Goal: Transaction & Acquisition: Purchase product/service

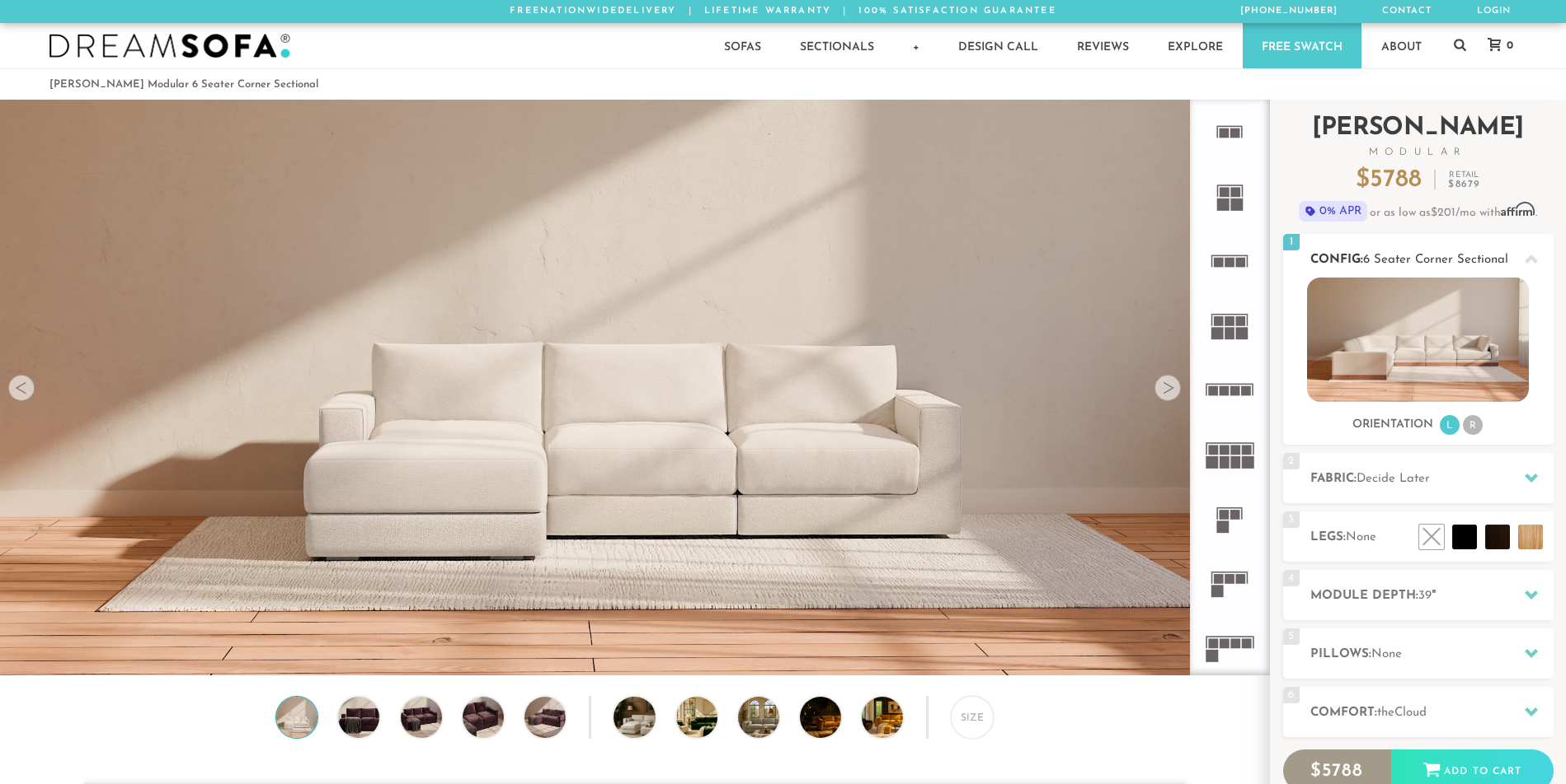
click at [1472, 431] on li "R" at bounding box center [1473, 425] width 20 height 20
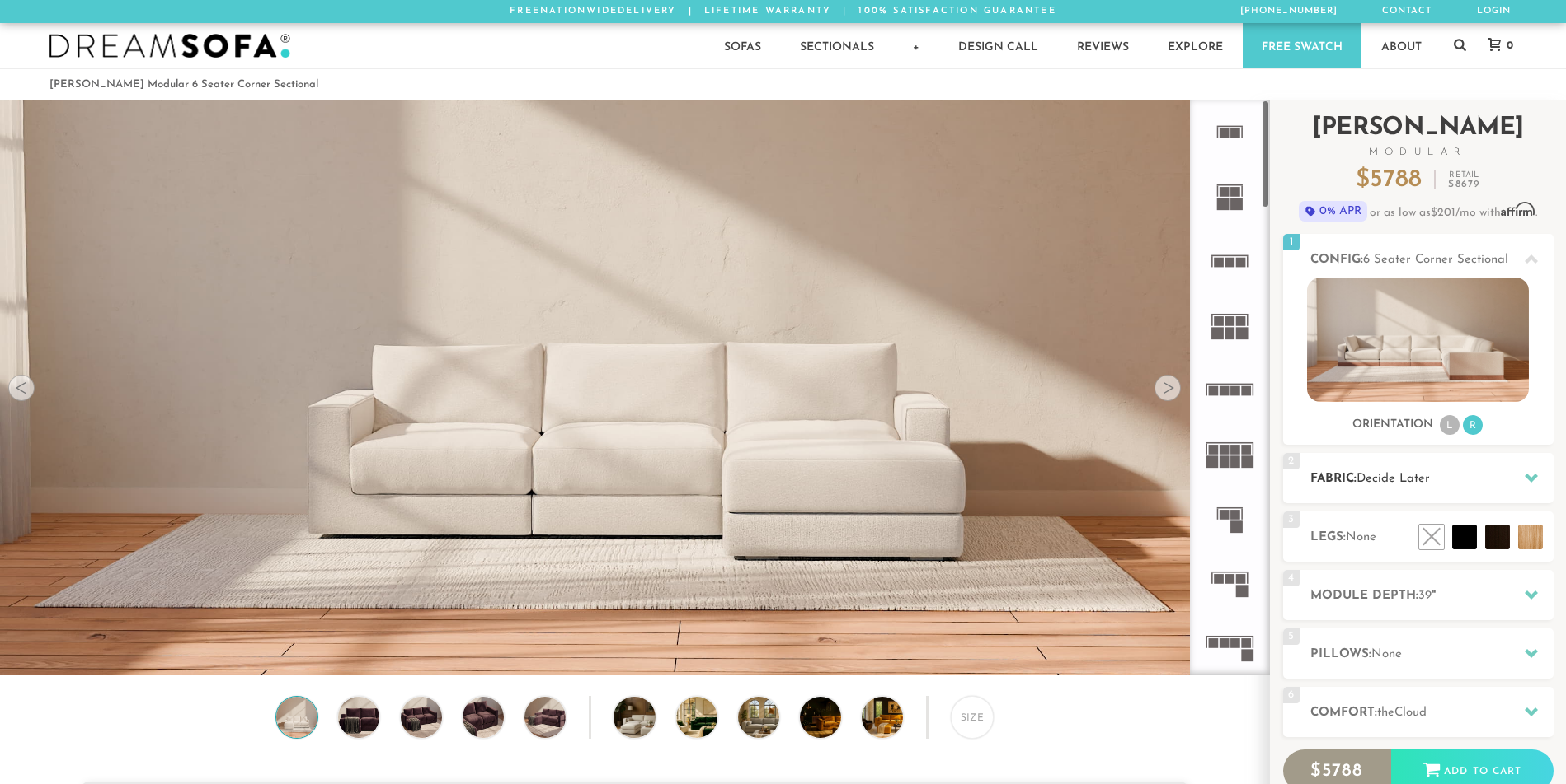
click at [1422, 474] on span "Decide Later" at bounding box center [1392, 479] width 73 height 12
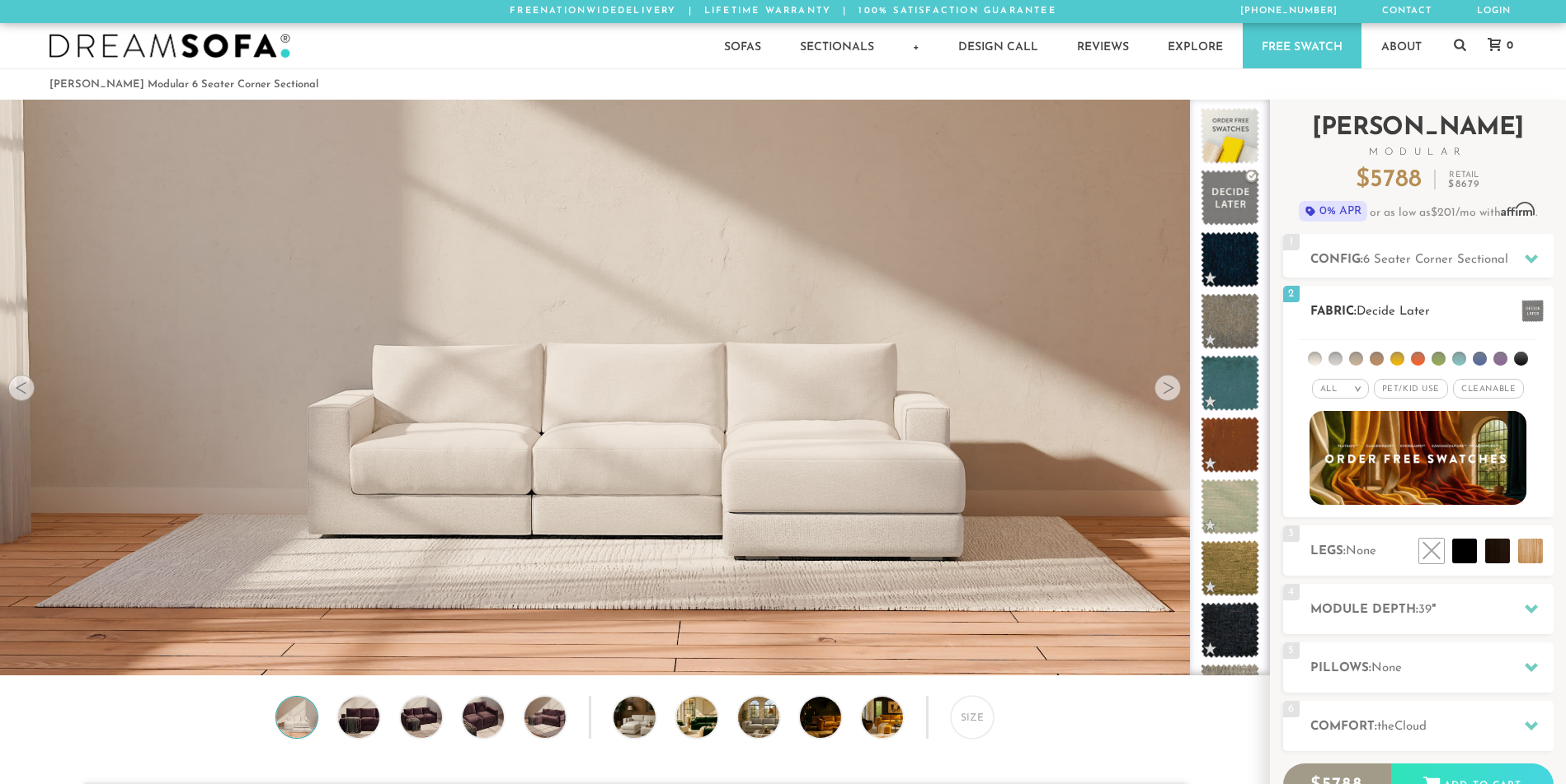
click at [1467, 390] on span "Cleanable x" at bounding box center [1488, 389] width 70 height 20
click at [1408, 392] on span "Pet/Kid Use x" at bounding box center [1403, 389] width 74 height 20
click at [1316, 356] on li at bounding box center [1314, 359] width 14 height 14
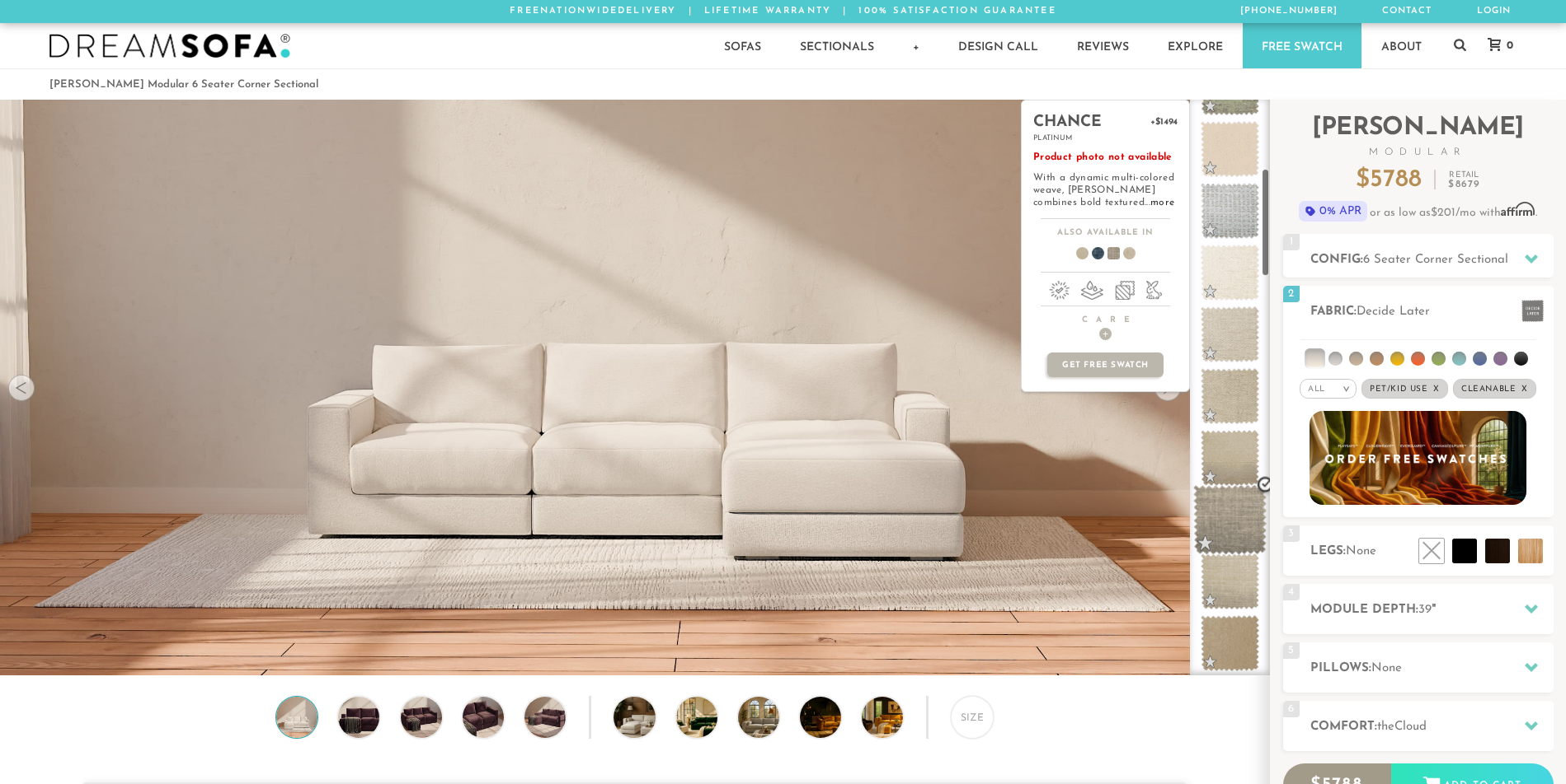
scroll to position [365, 0]
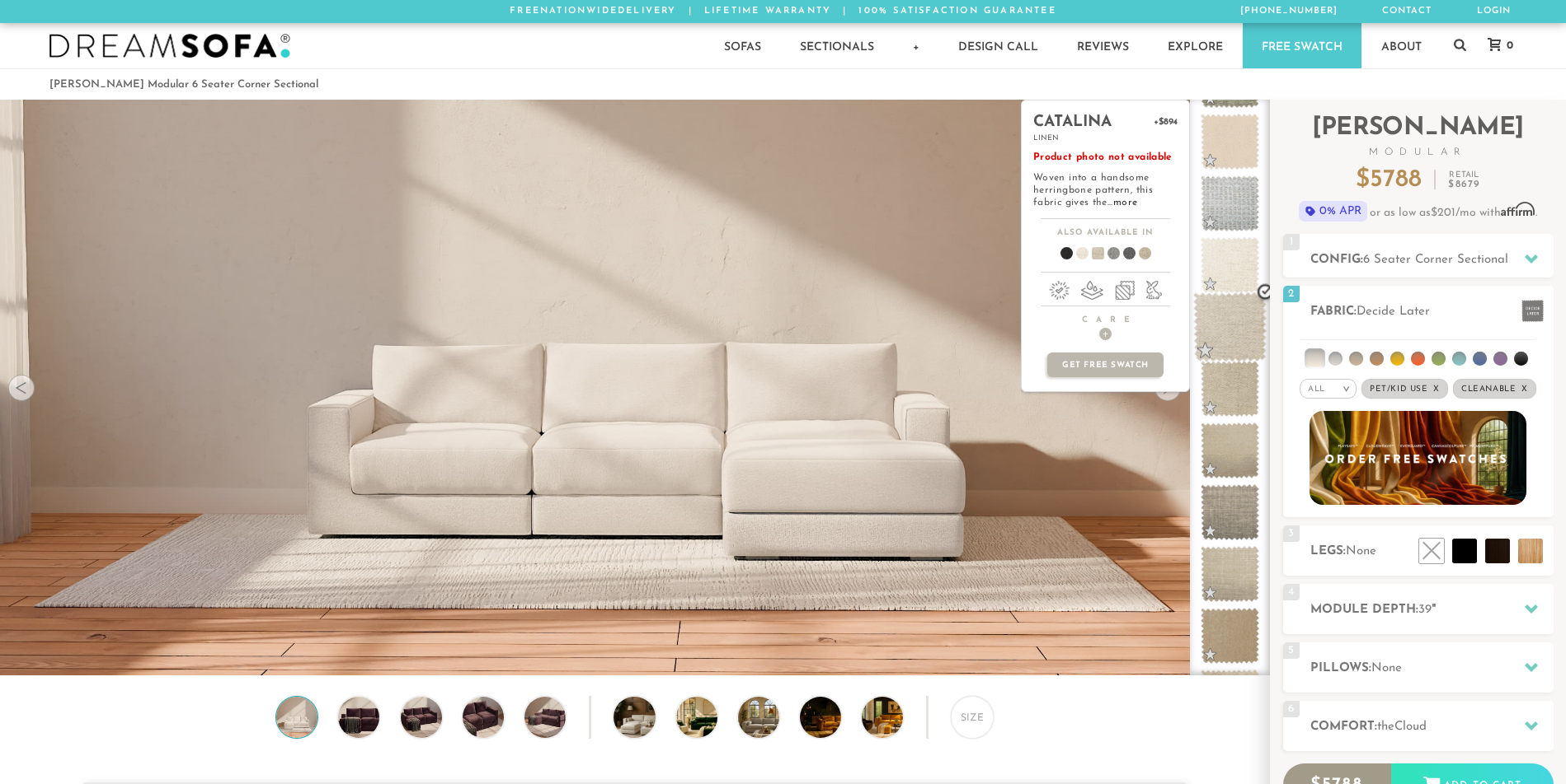
click at [1239, 317] on span at bounding box center [1230, 327] width 73 height 70
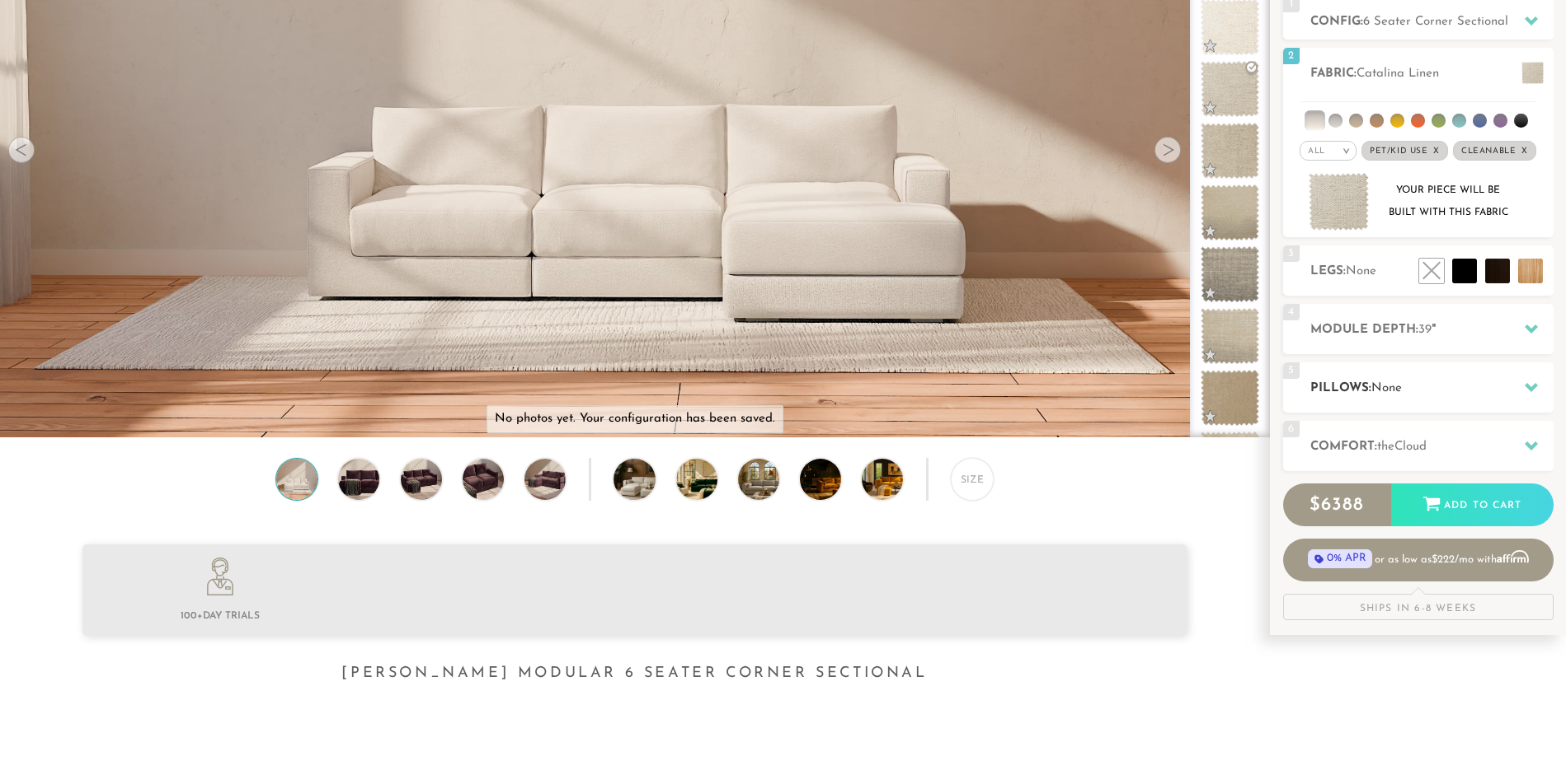
scroll to position [247, 0]
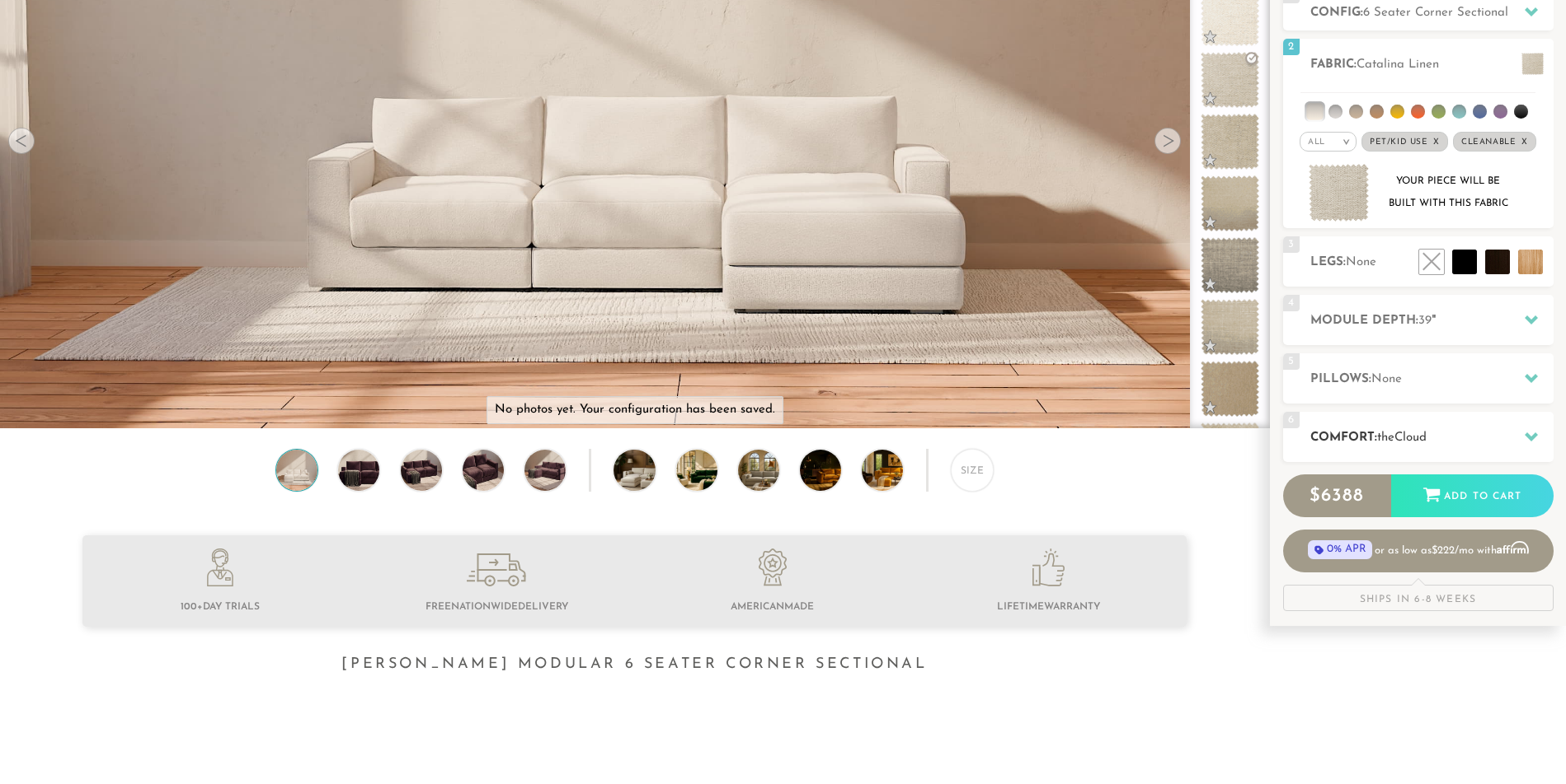
click at [1464, 440] on h2 "Comfort: the Cloud" at bounding box center [1431, 437] width 243 height 19
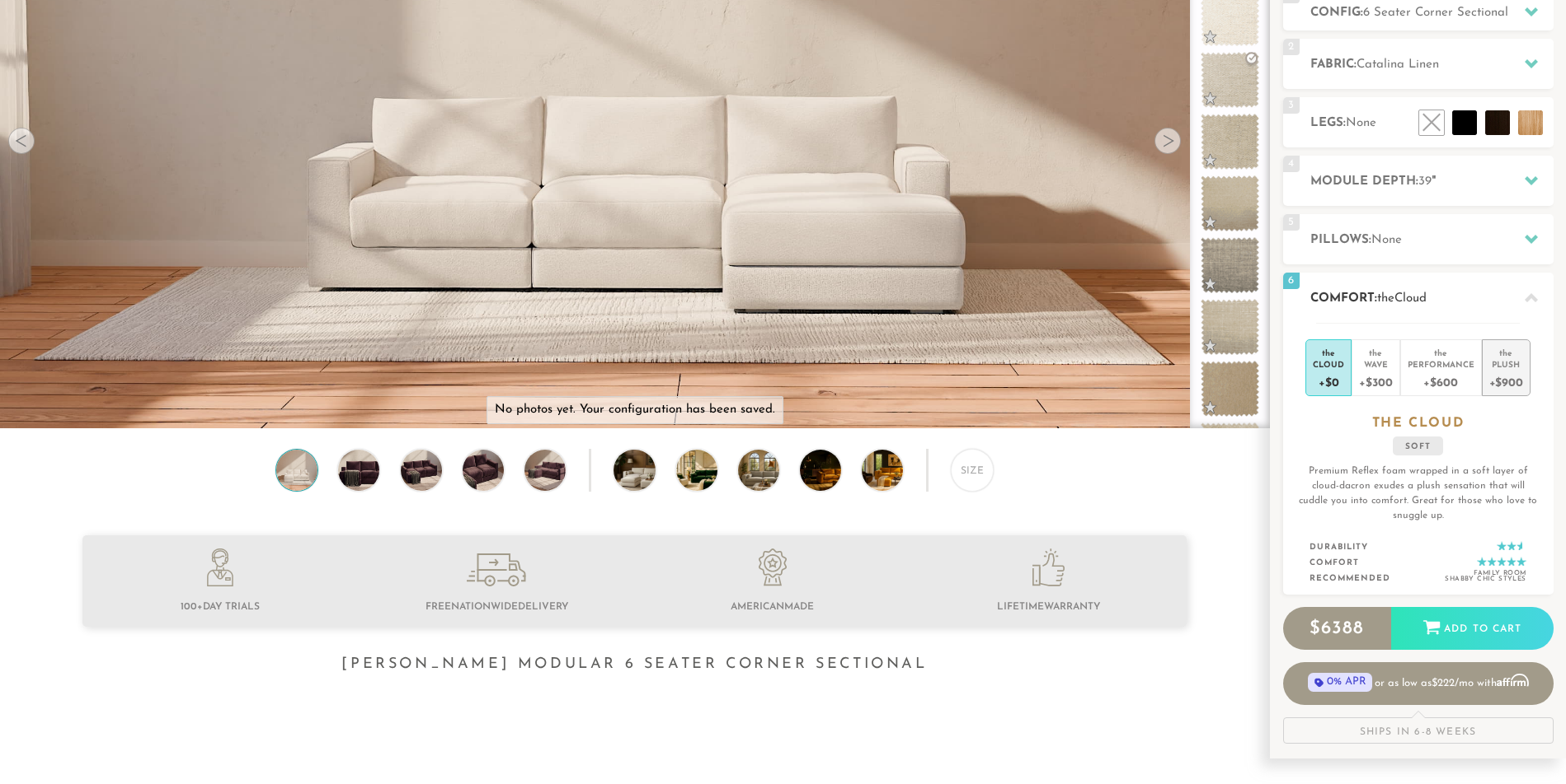
click at [1504, 380] on div "+$900" at bounding box center [1506, 382] width 34 height 24
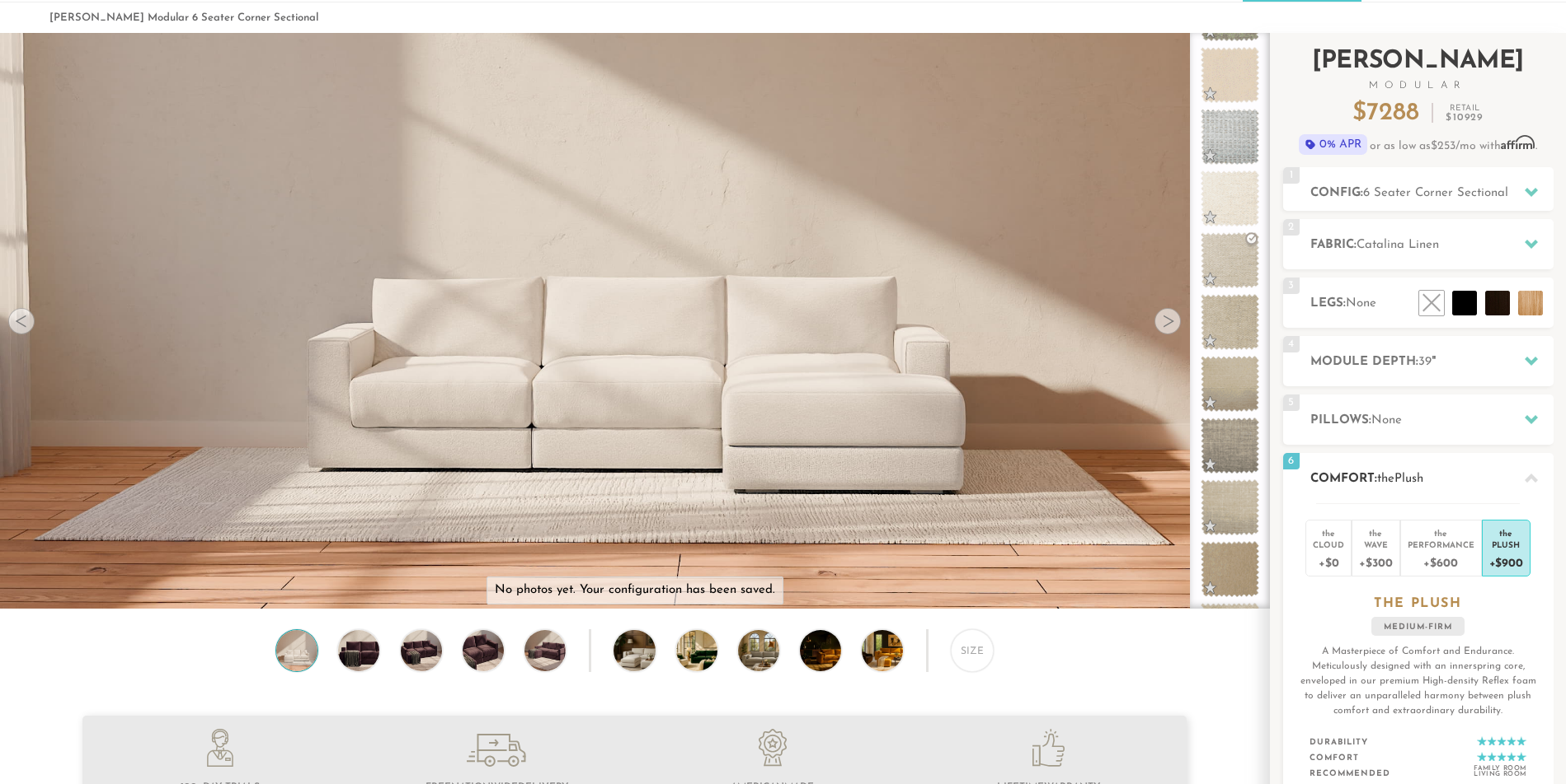
scroll to position [0, 0]
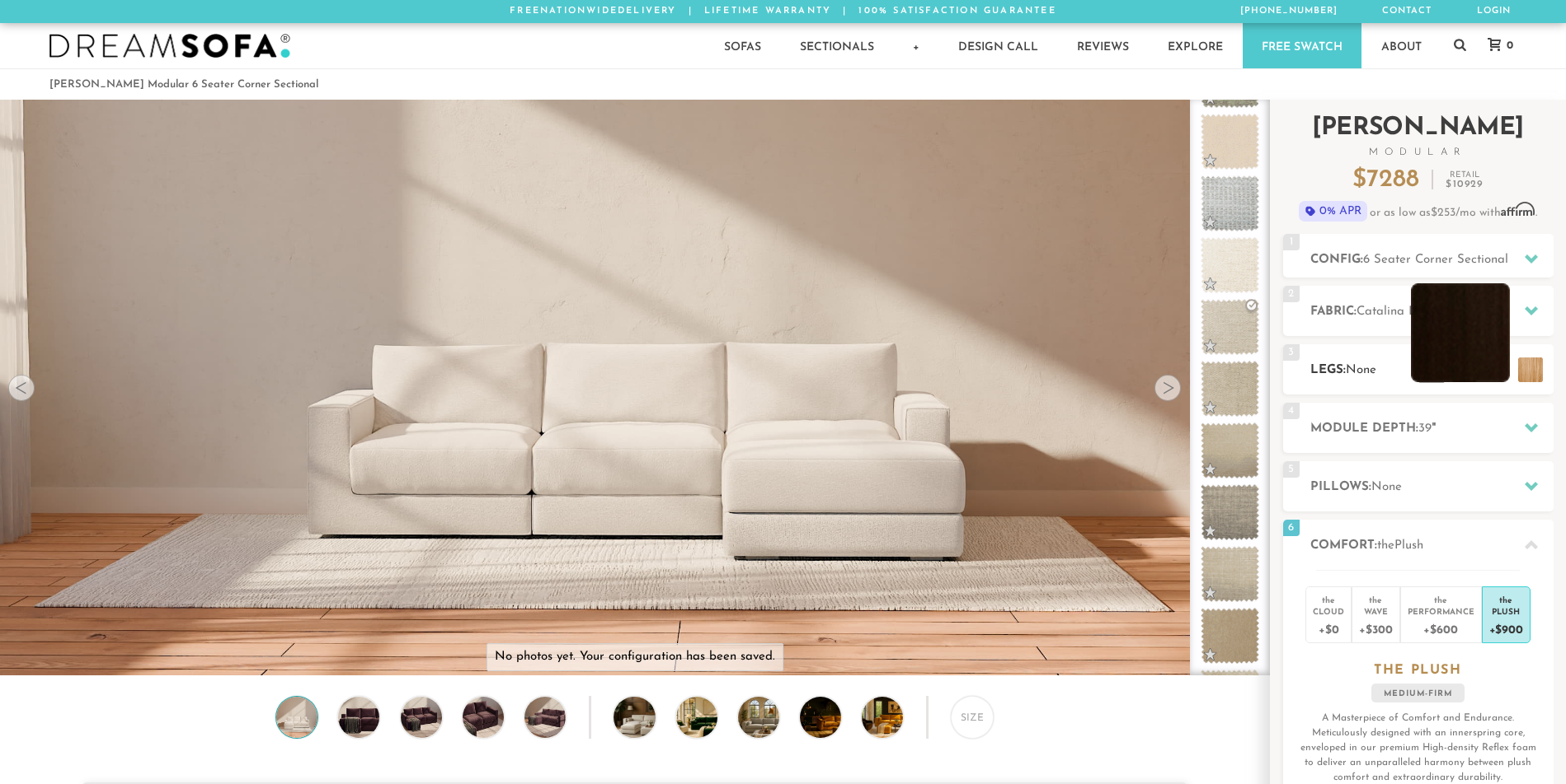
click at [1509, 349] on li at bounding box center [1460, 333] width 99 height 99
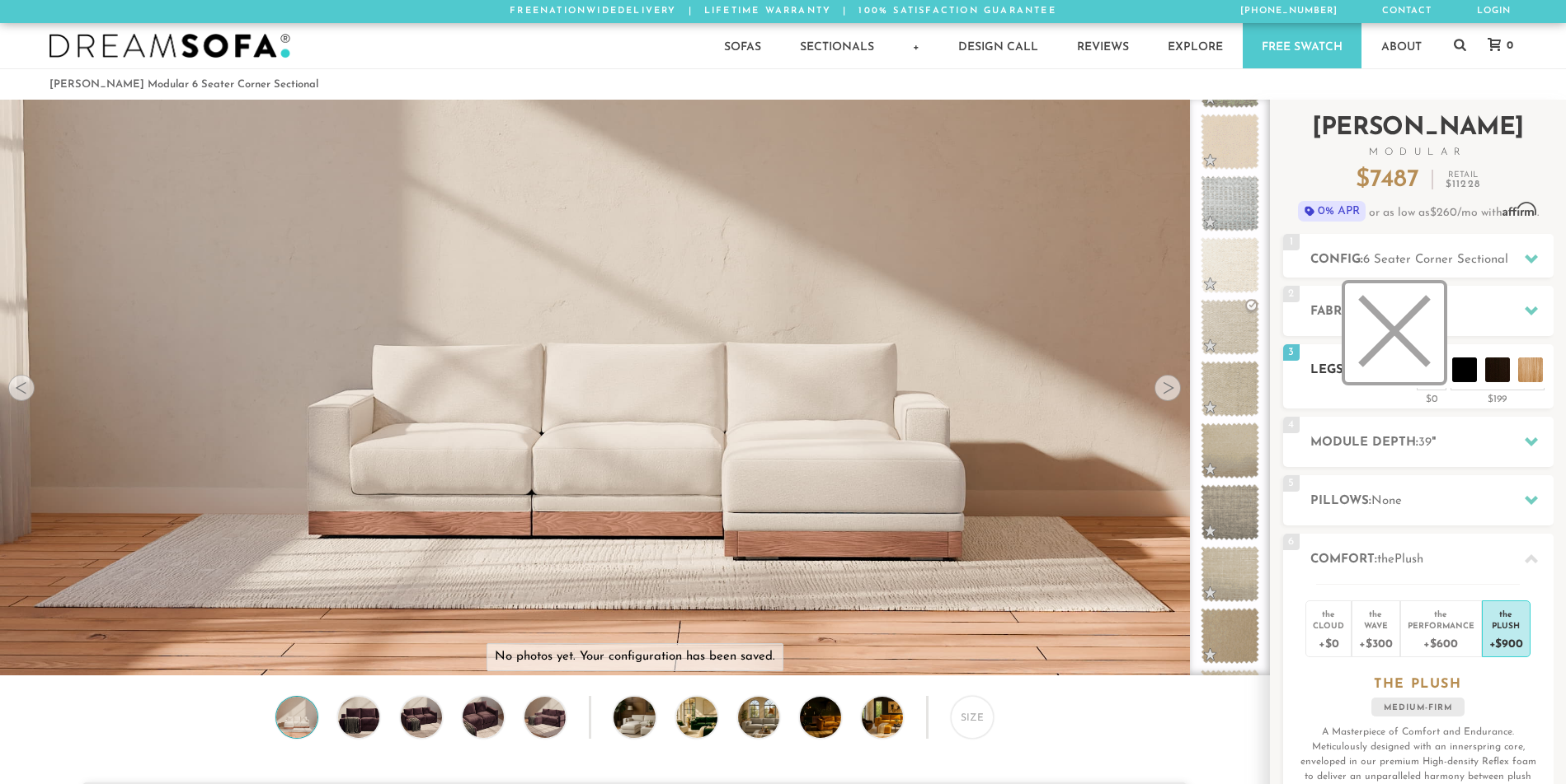
click at [1437, 369] on li at bounding box center [1394, 333] width 99 height 99
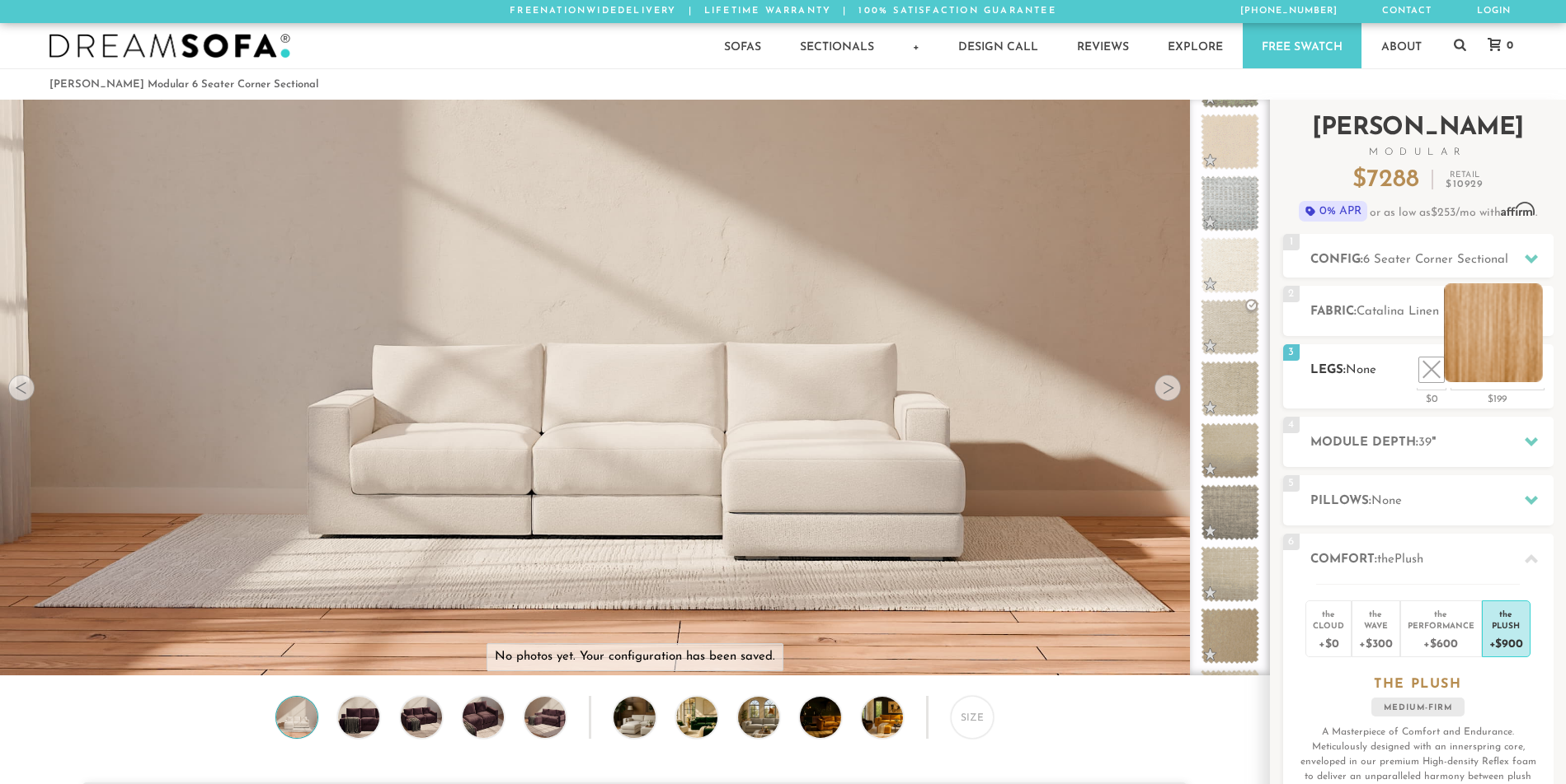
click at [1524, 369] on li at bounding box center [1494, 333] width 99 height 99
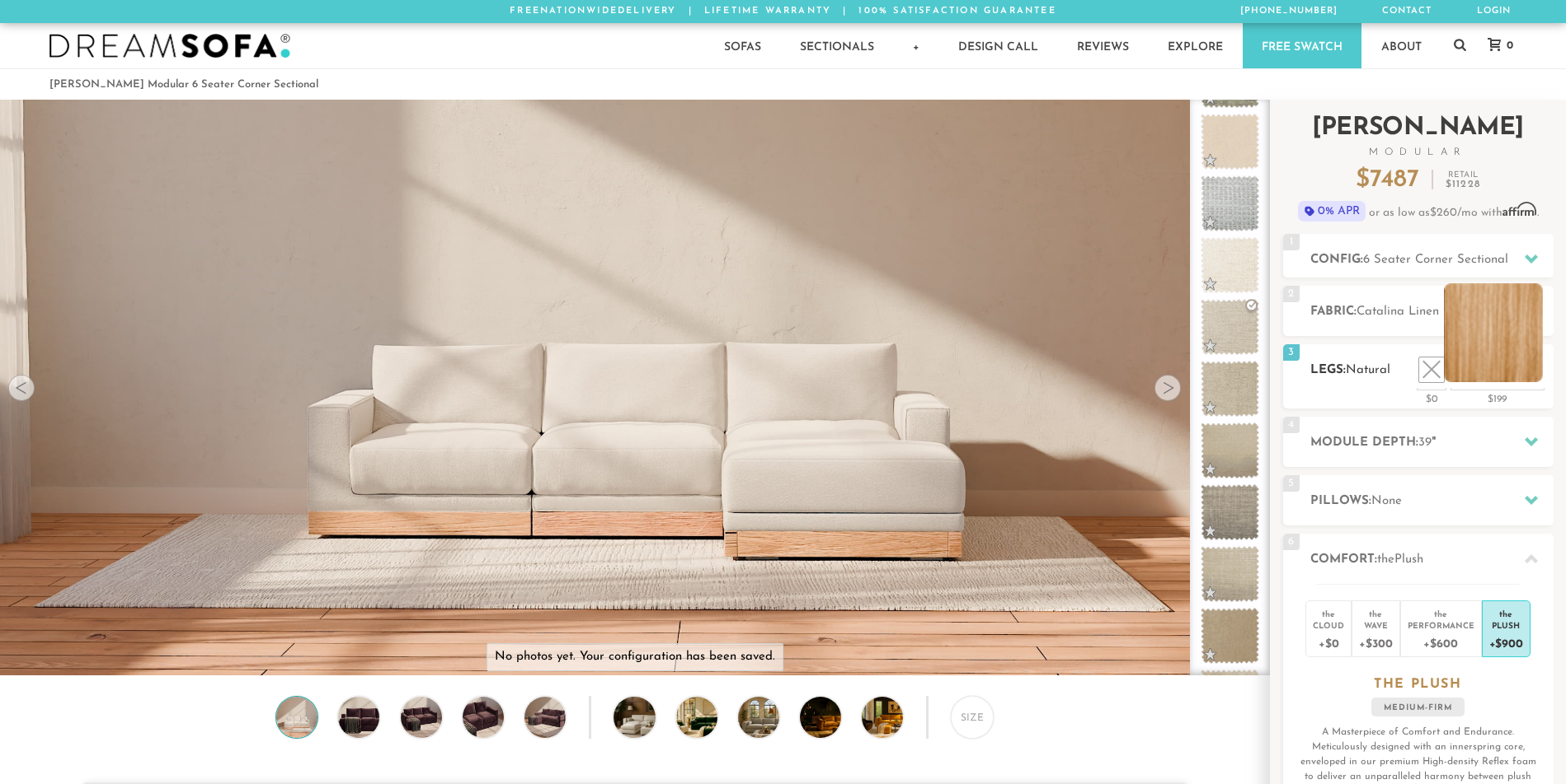
click at [1521, 364] on li at bounding box center [1494, 333] width 99 height 99
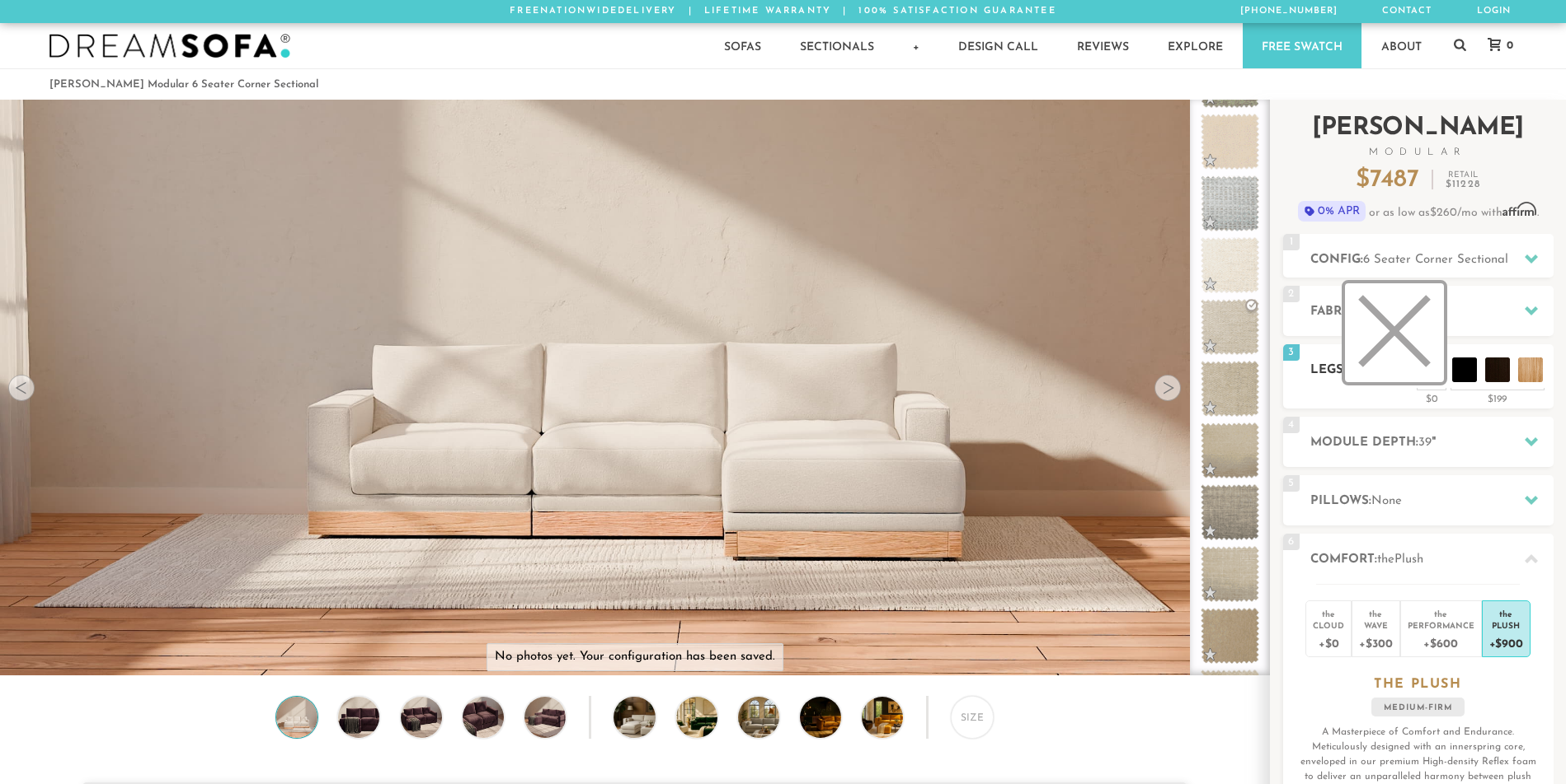
click at [1428, 373] on li at bounding box center [1394, 333] width 99 height 99
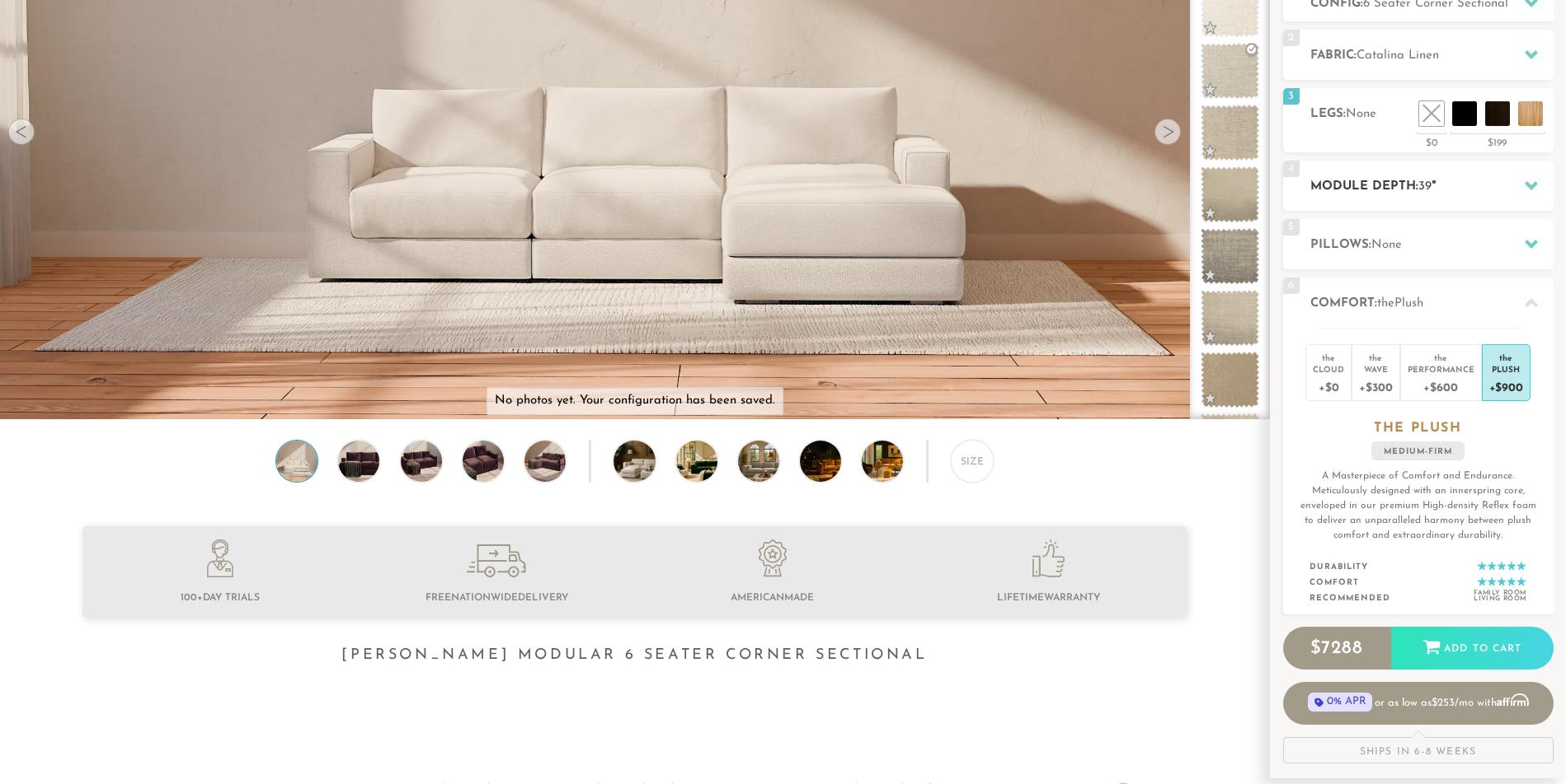
scroll to position [256, 0]
click at [1423, 307] on span "Plush" at bounding box center [1408, 304] width 29 height 12
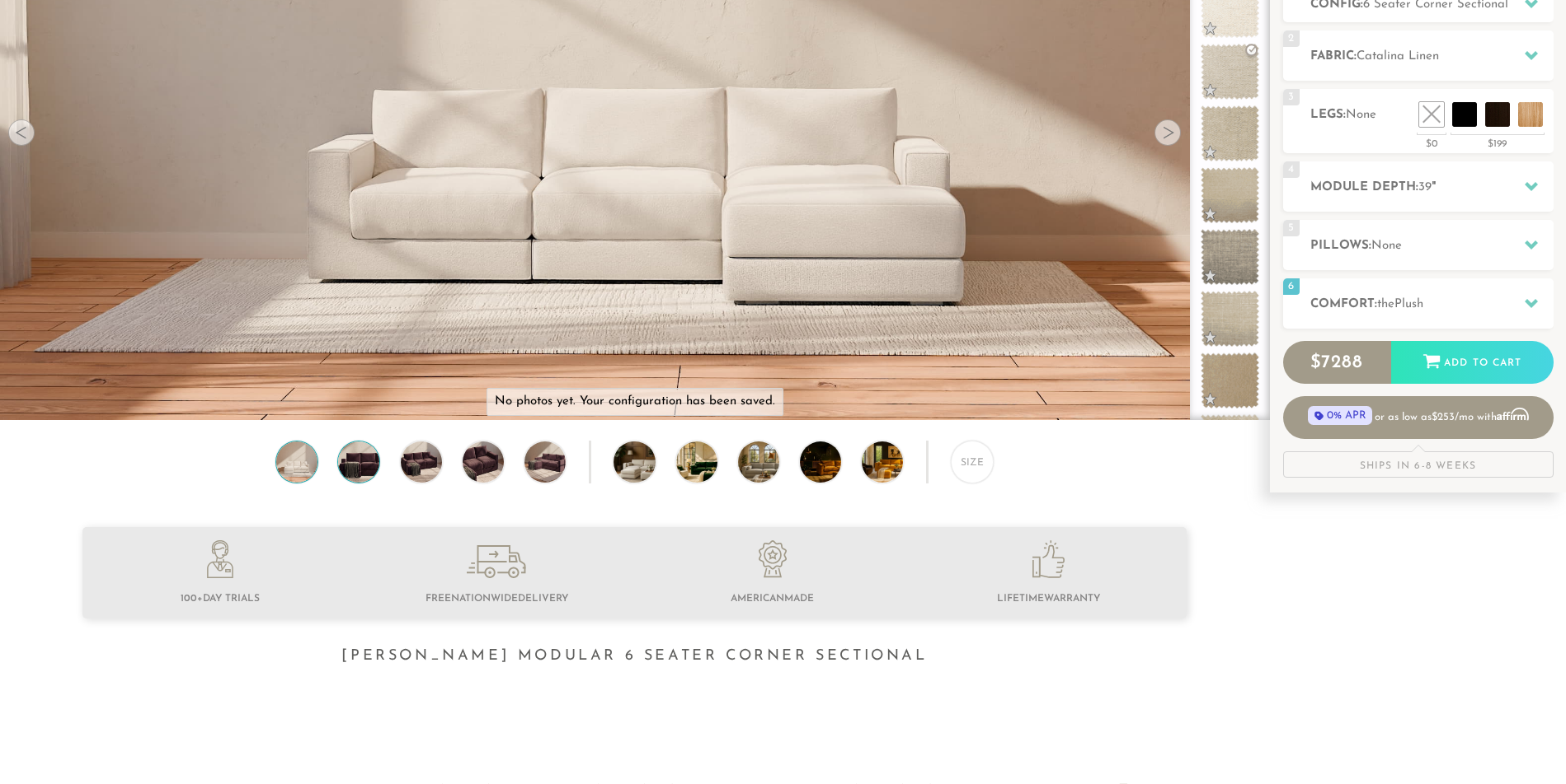
click at [357, 473] on img at bounding box center [359, 463] width 50 height 42
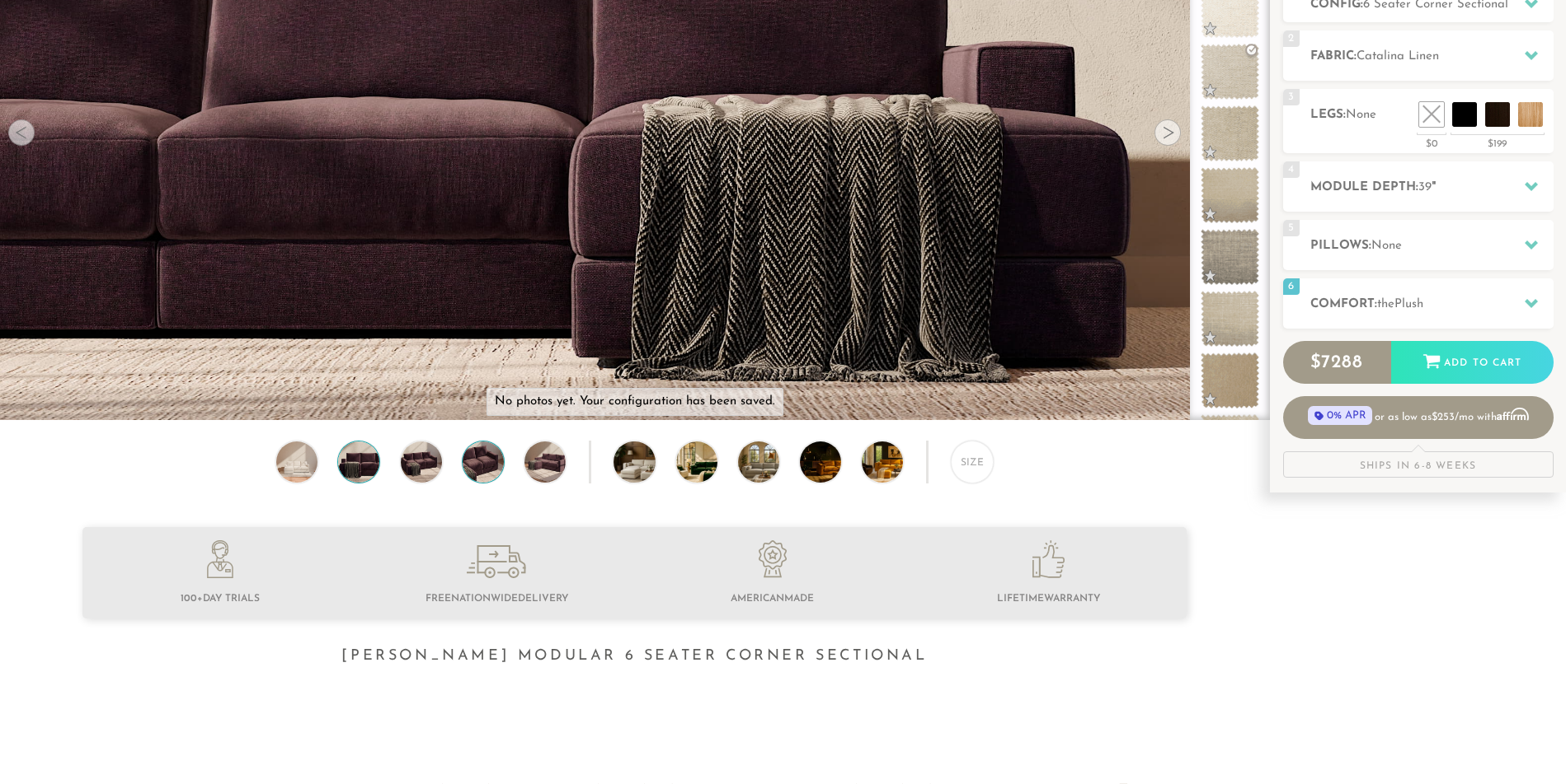
click at [492, 464] on img at bounding box center [483, 463] width 50 height 42
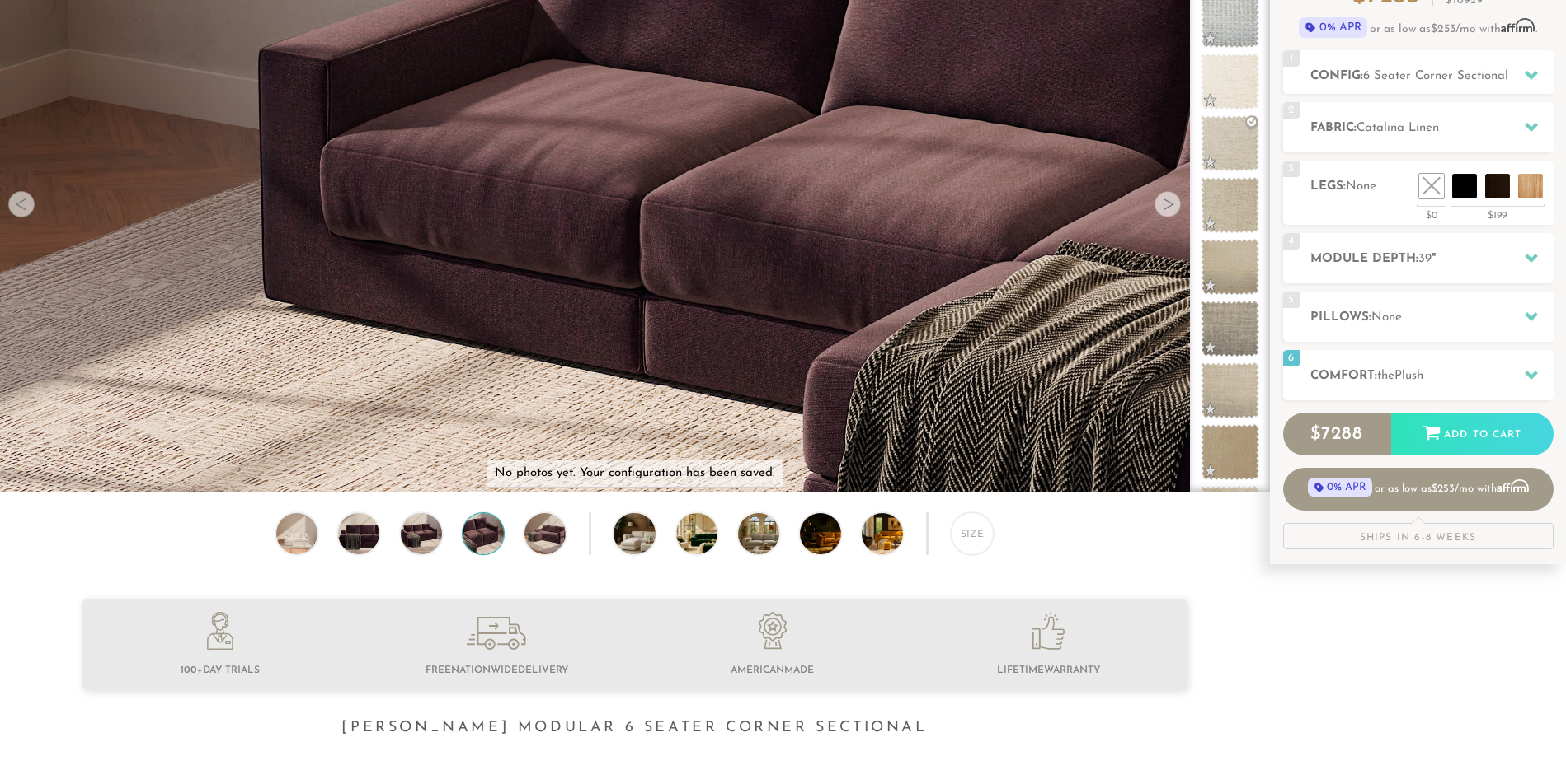
scroll to position [171, 0]
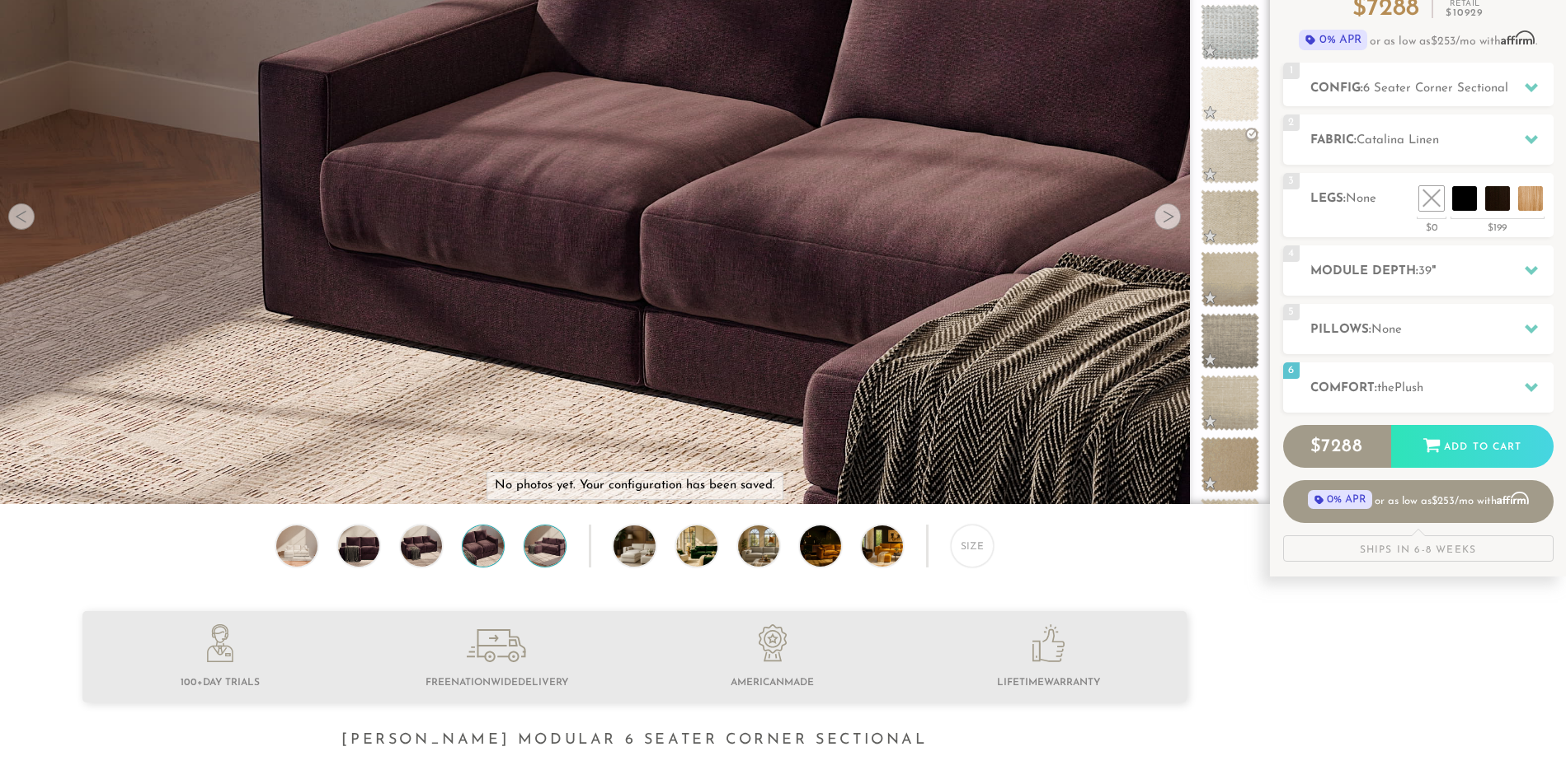
click at [559, 554] on img at bounding box center [545, 546] width 50 height 42
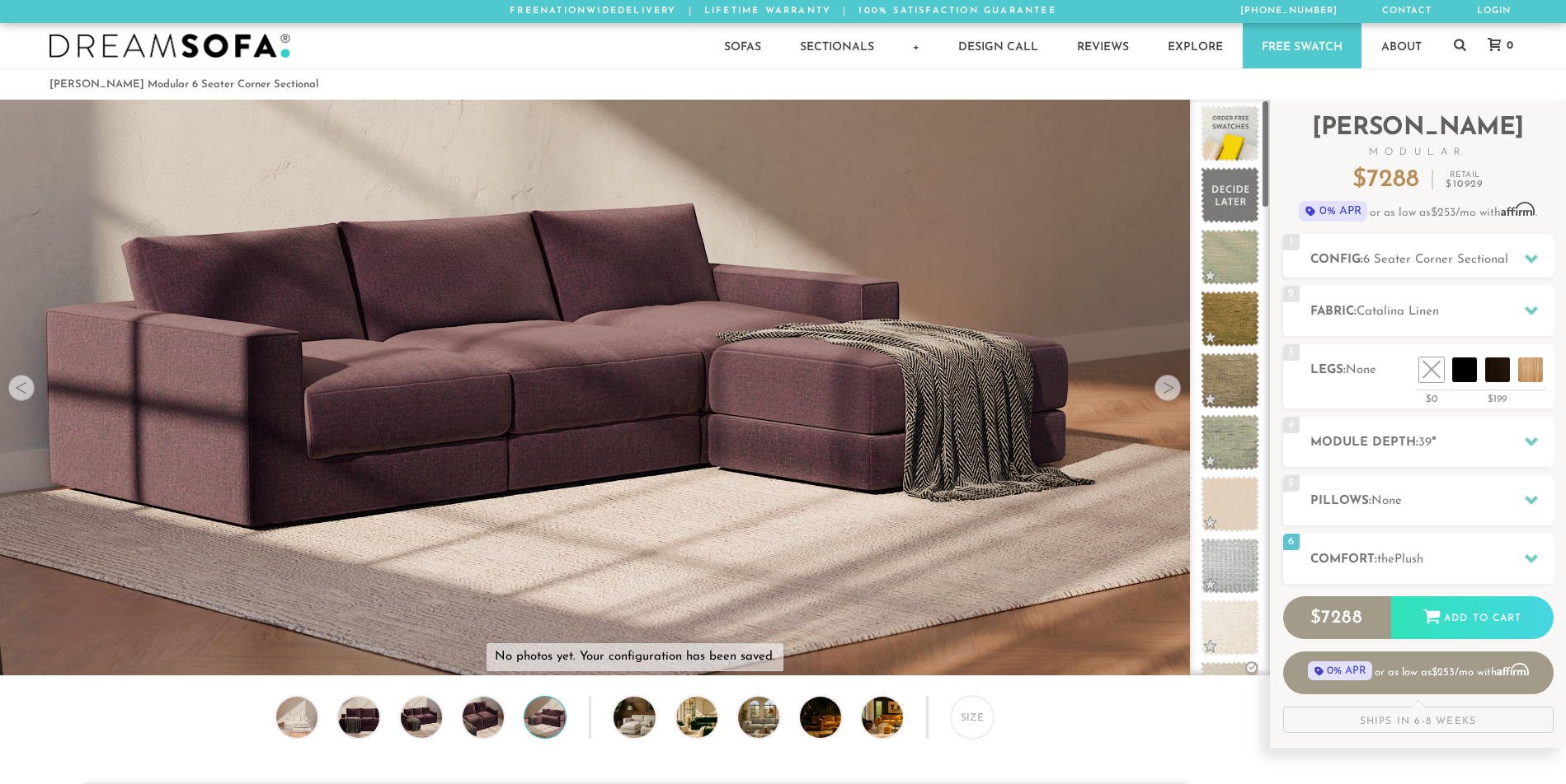
scroll to position [0, 0]
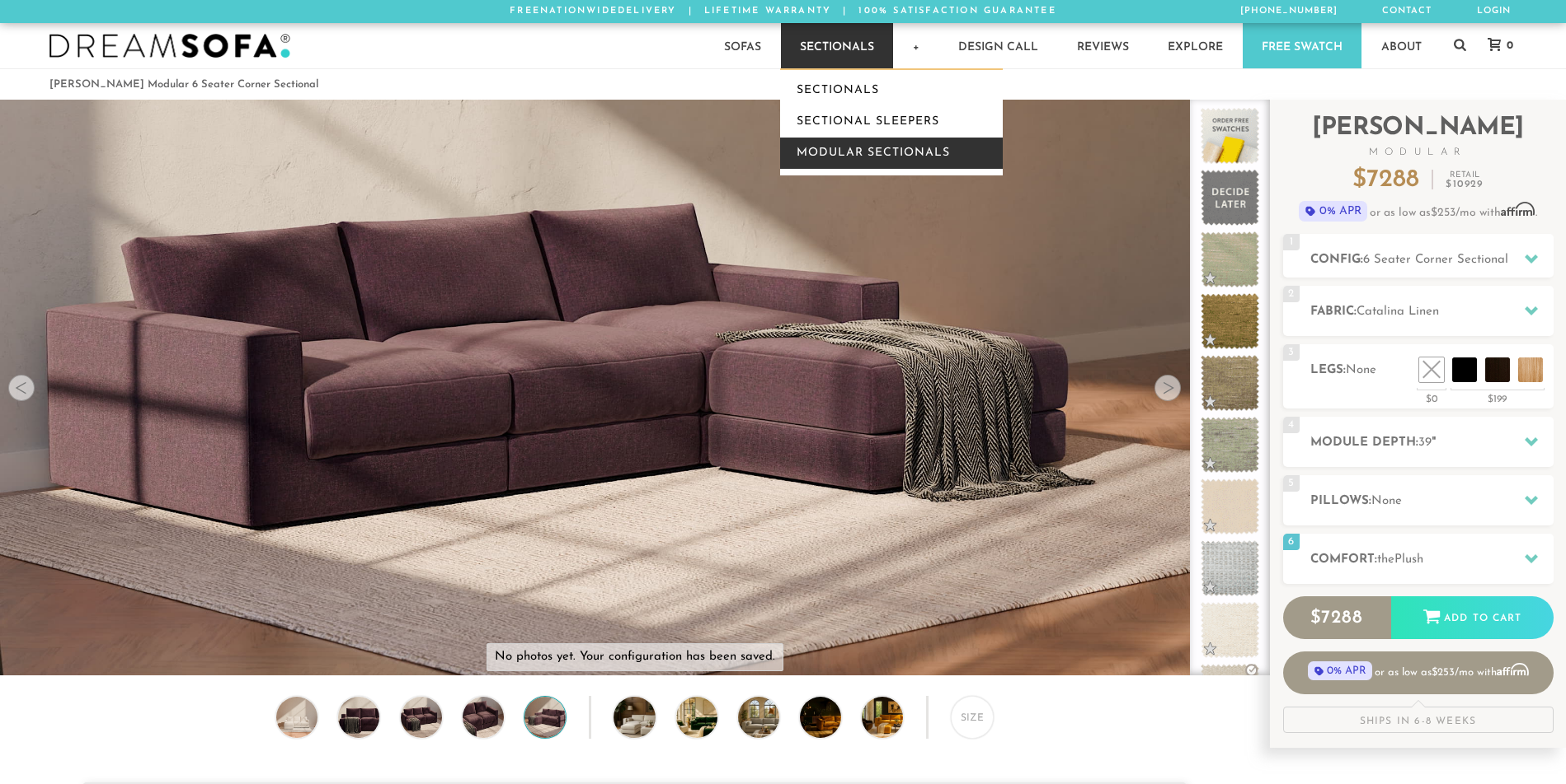
click at [843, 154] on link "Modular Sectionals" at bounding box center [891, 154] width 222 height 32
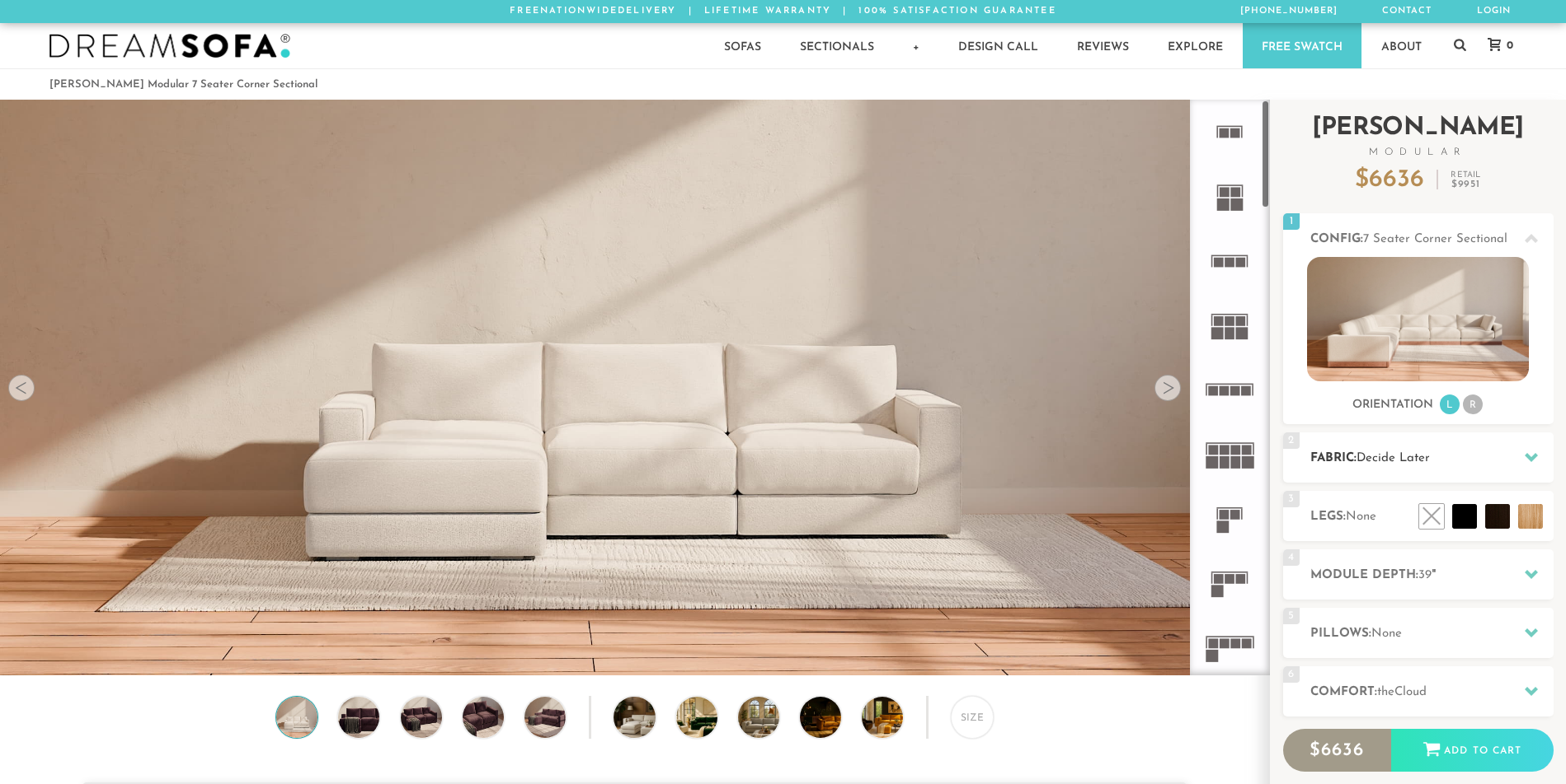
scroll to position [19276, 1553]
click at [1445, 467] on div "Introducing Landon Modular $ 6636 Retail $ 9951 $ 6636 Retail $ 9951 Orders Typ…" at bounding box center [1417, 483] width 271 height 766
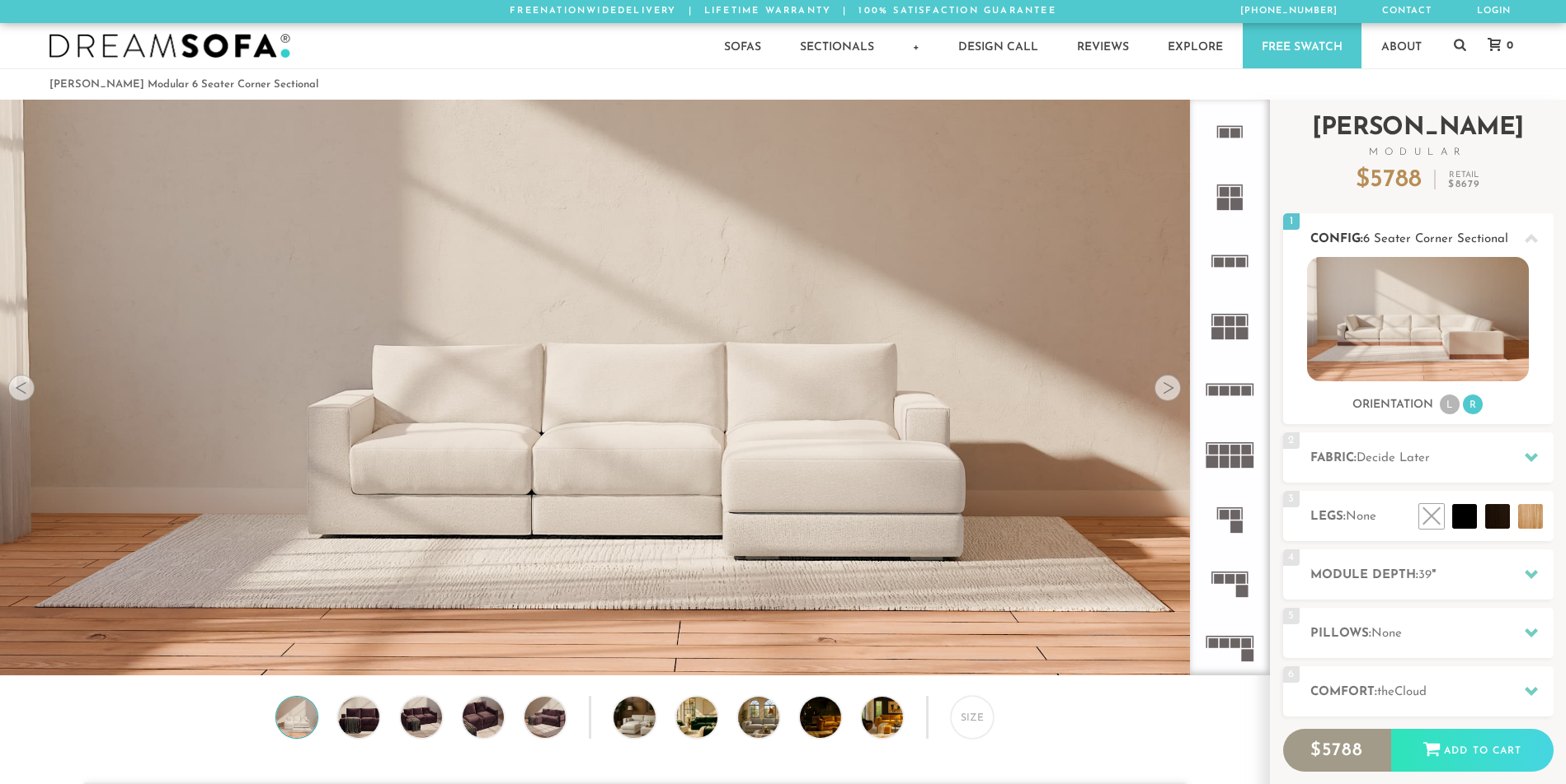
scroll to position [19276, 1553]
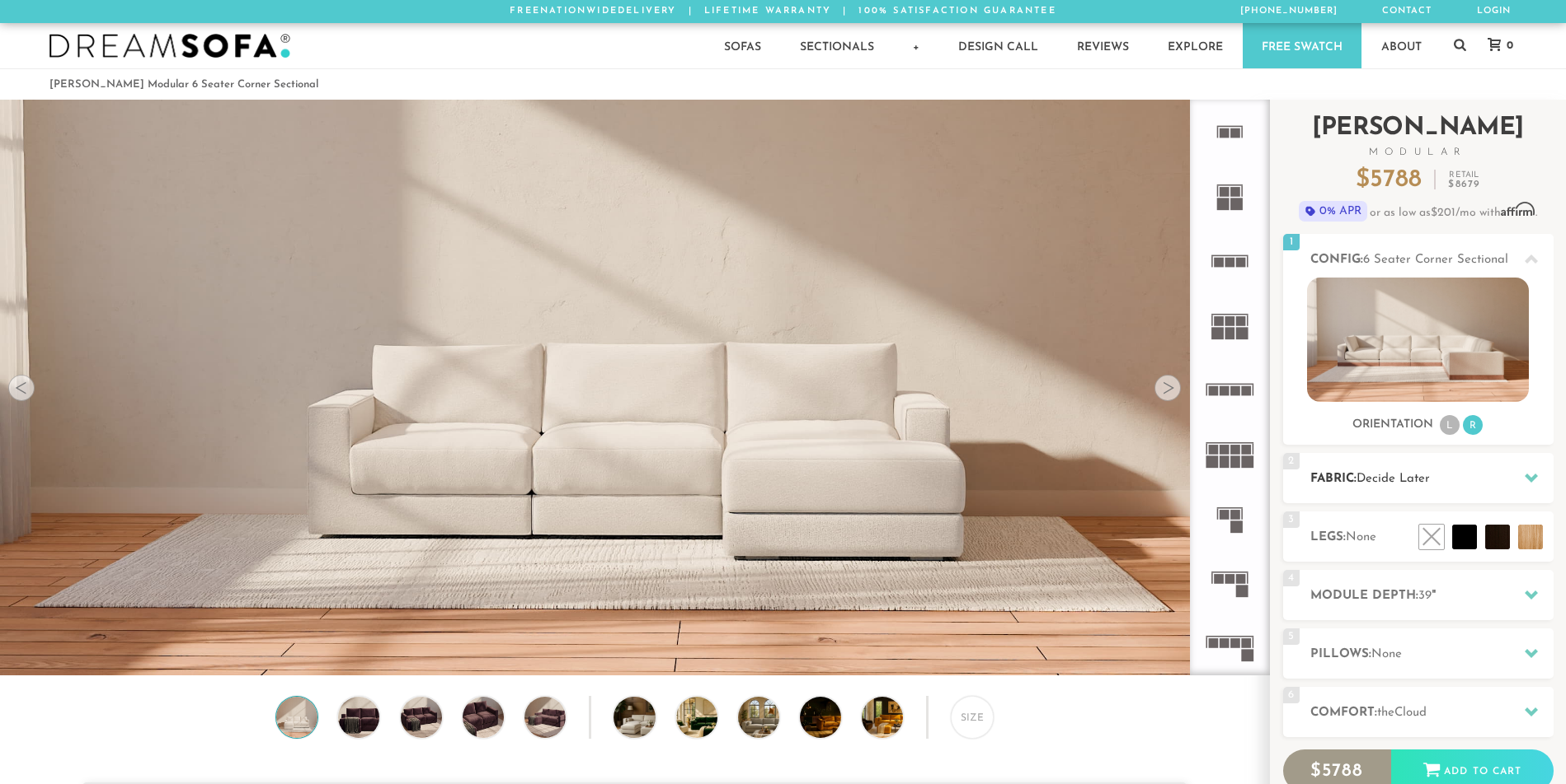
click at [1362, 470] on div "2 Fabric: Decide Later" at bounding box center [1417, 478] width 271 height 51
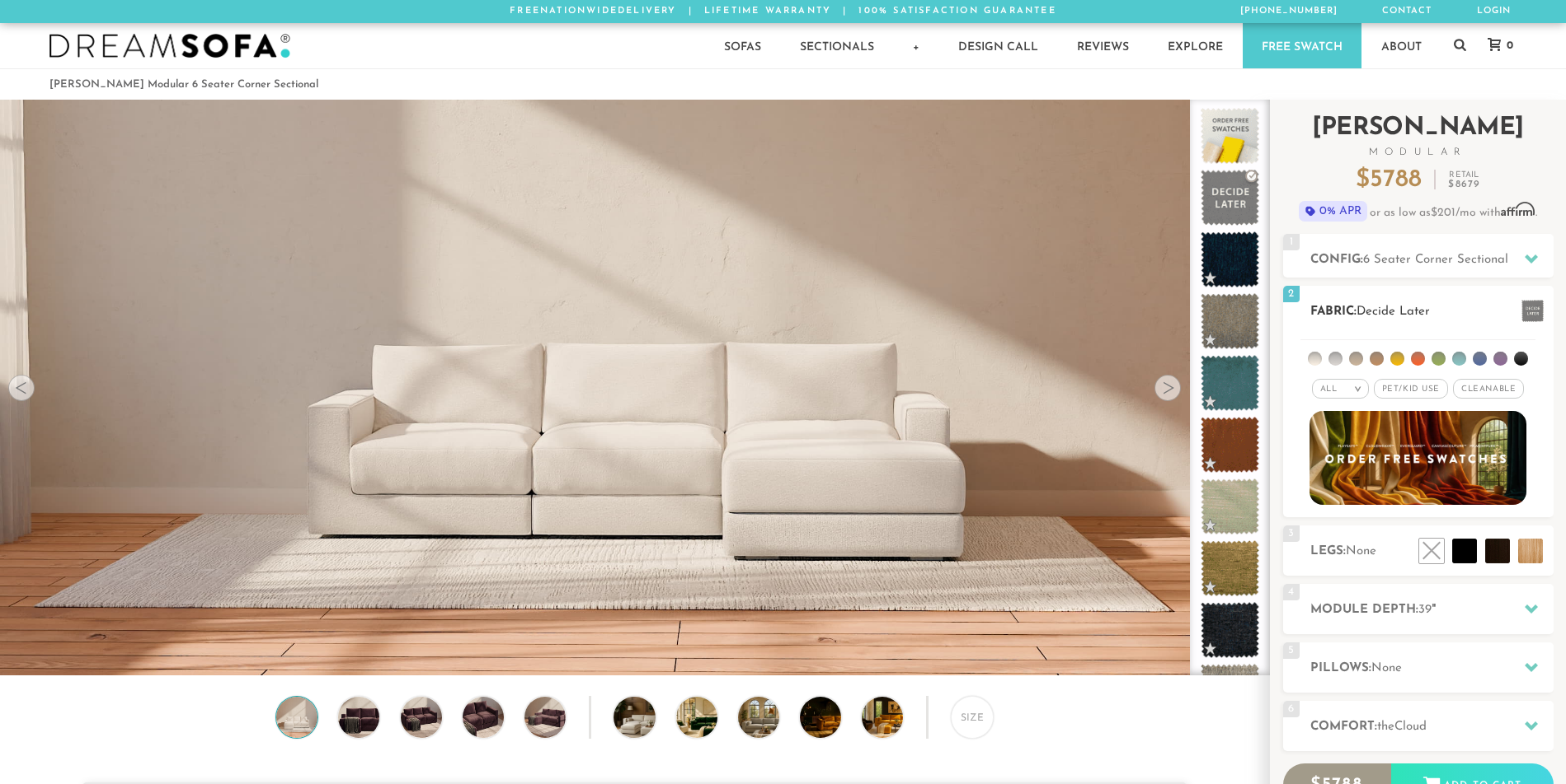
drag, startPoint x: 1390, startPoint y: 384, endPoint x: 1474, endPoint y: 384, distance: 84.0
click at [1393, 384] on span "Pet/Kid Use x" at bounding box center [1410, 389] width 74 height 20
click at [1495, 390] on span "Cleanable x" at bounding box center [1494, 389] width 70 height 20
click at [1356, 360] on li at bounding box center [1356, 359] width 14 height 14
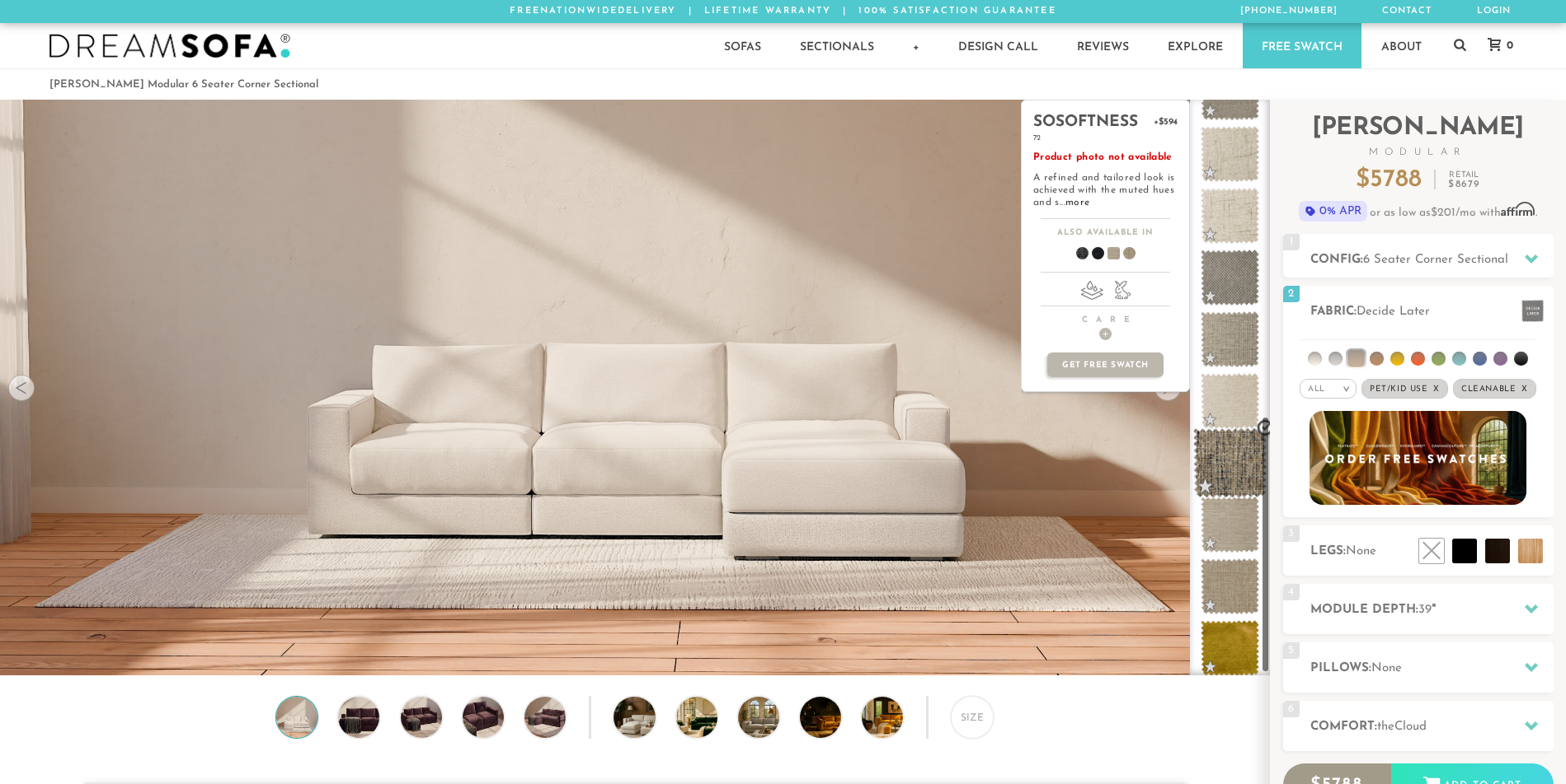
scroll to position [728, 0]
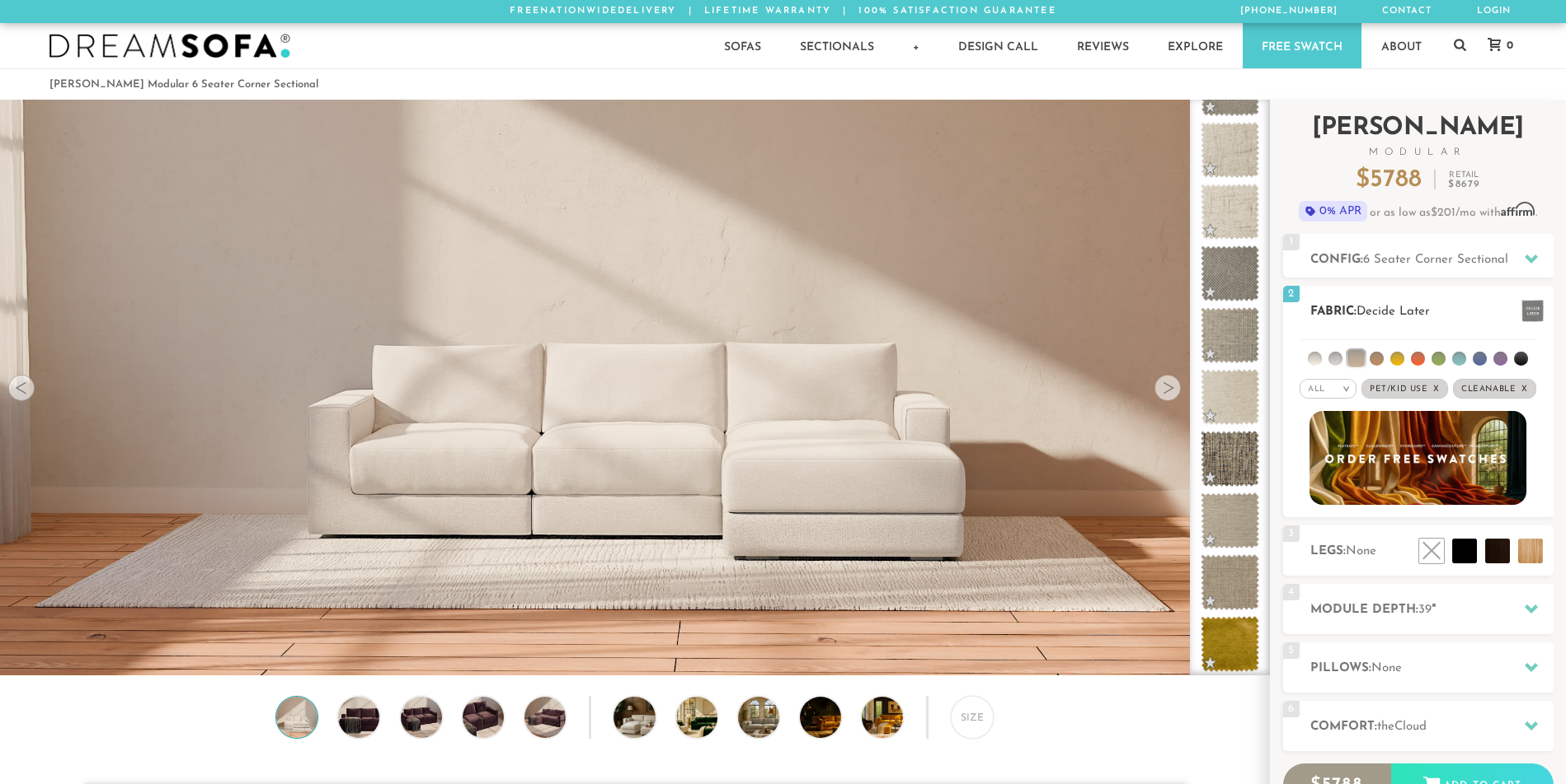
click at [1309, 361] on li at bounding box center [1314, 359] width 14 height 14
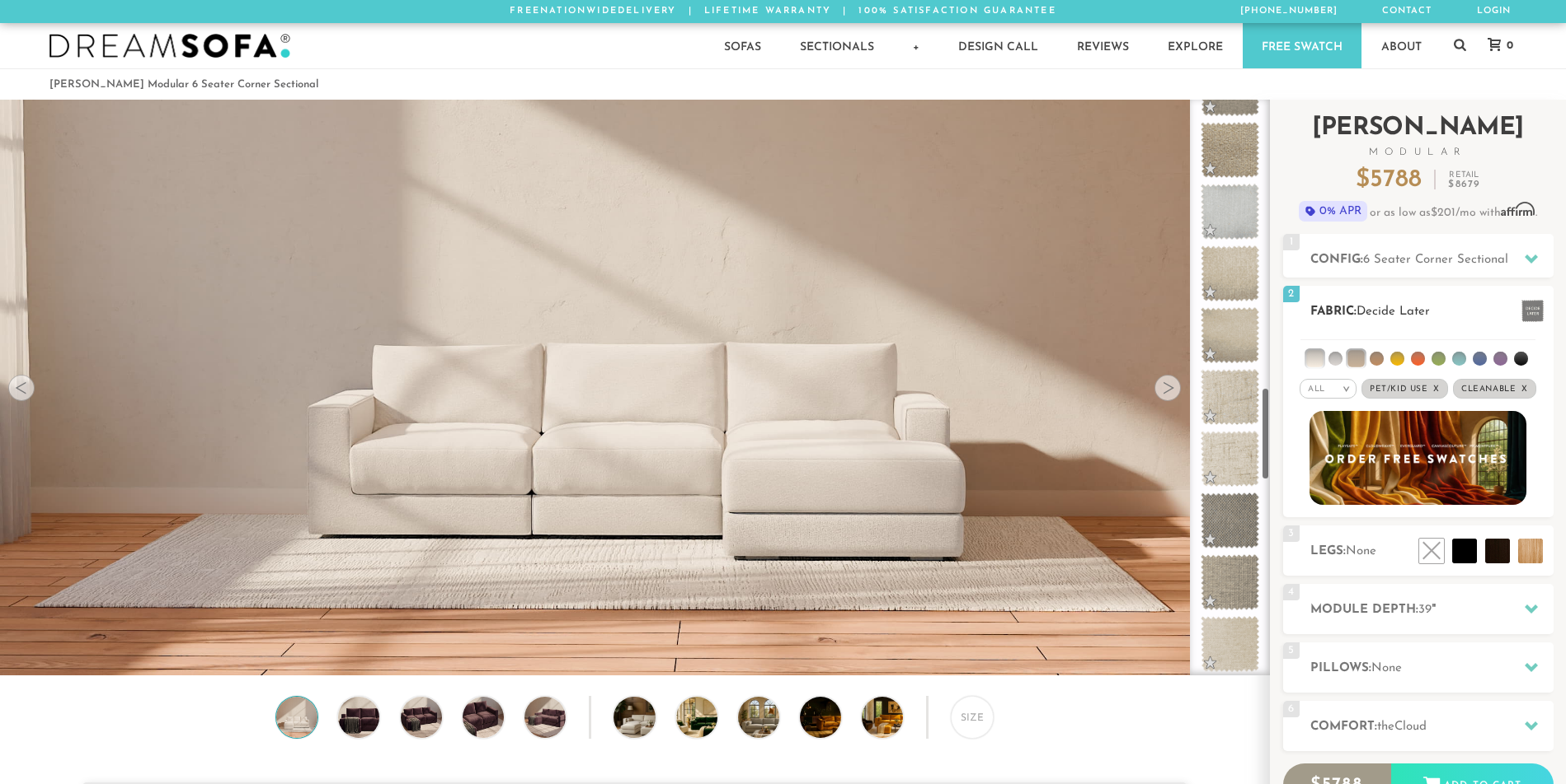
click at [1360, 354] on li at bounding box center [1355, 358] width 17 height 17
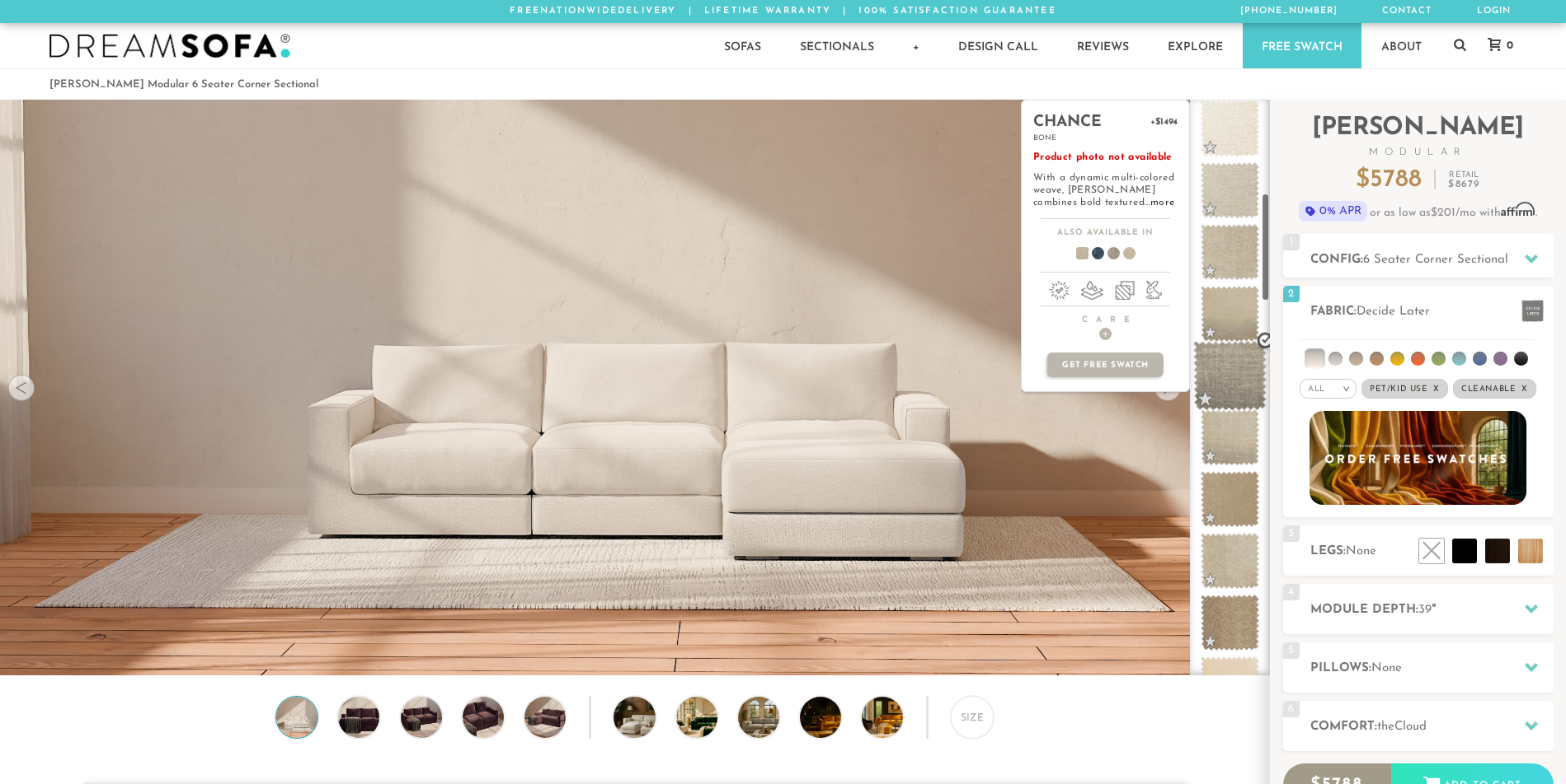
scroll to position [499, 0]
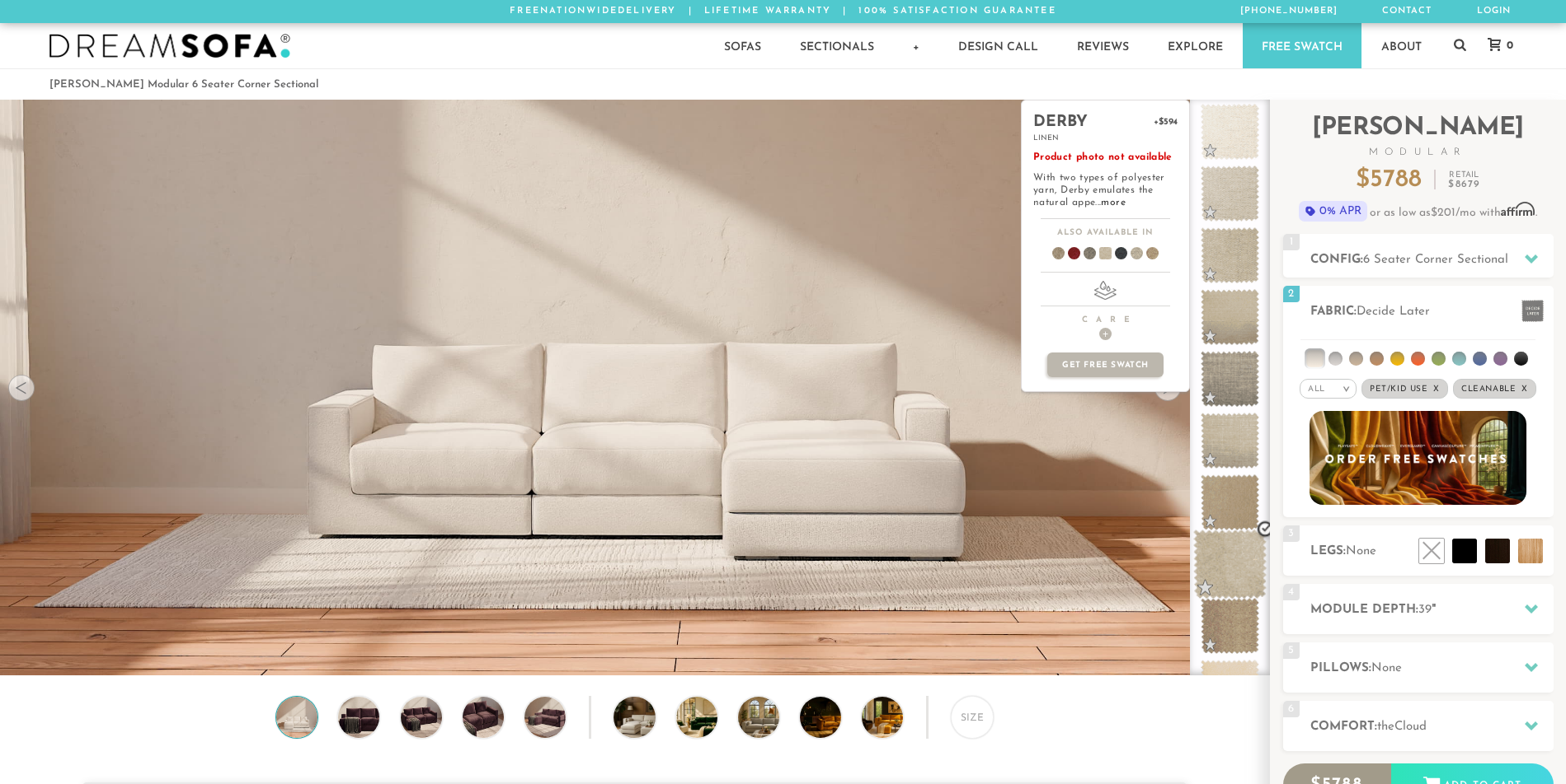
click at [1234, 574] on span at bounding box center [1230, 565] width 73 height 70
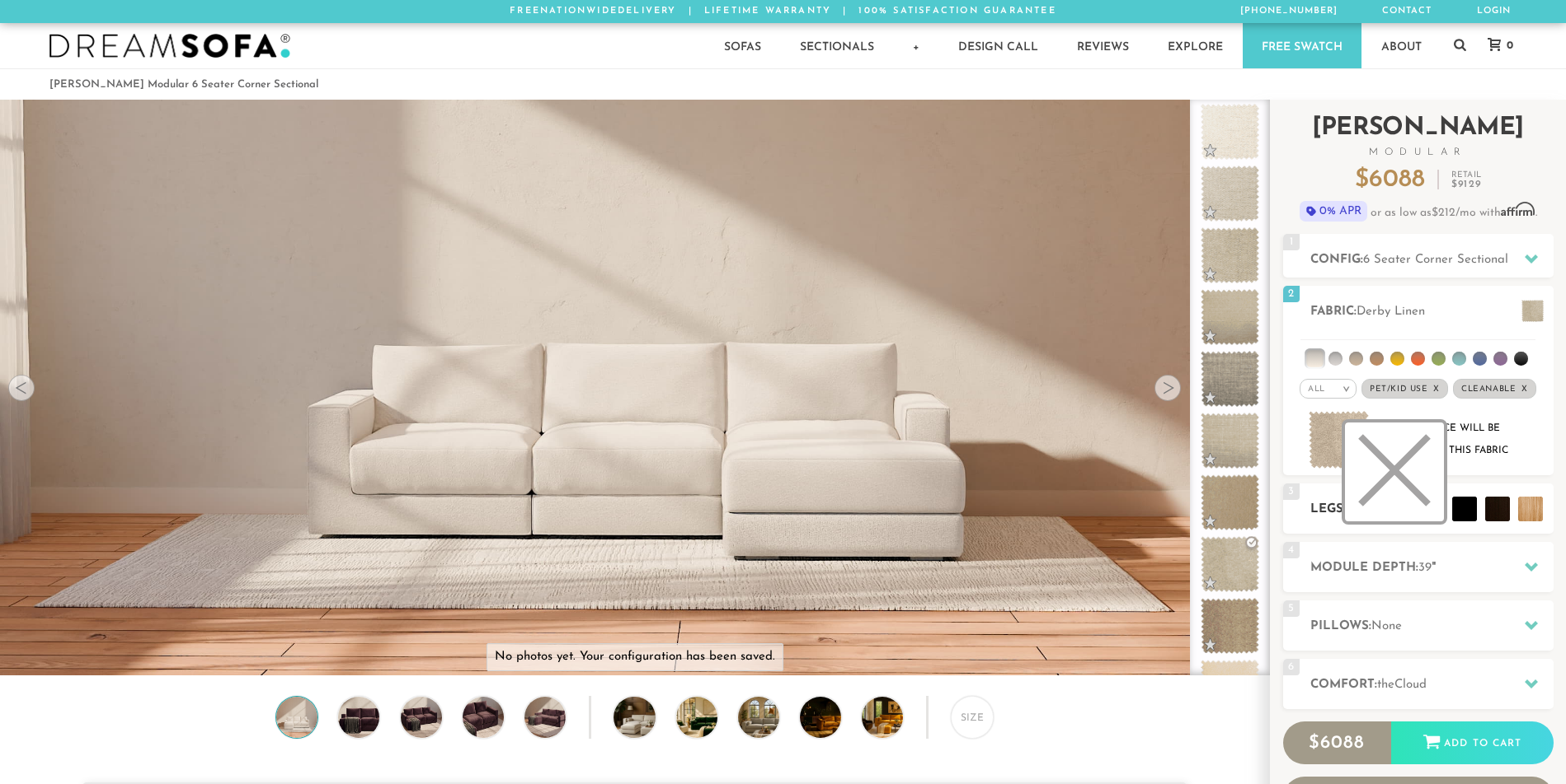
click at [1434, 503] on li at bounding box center [1394, 472] width 99 height 99
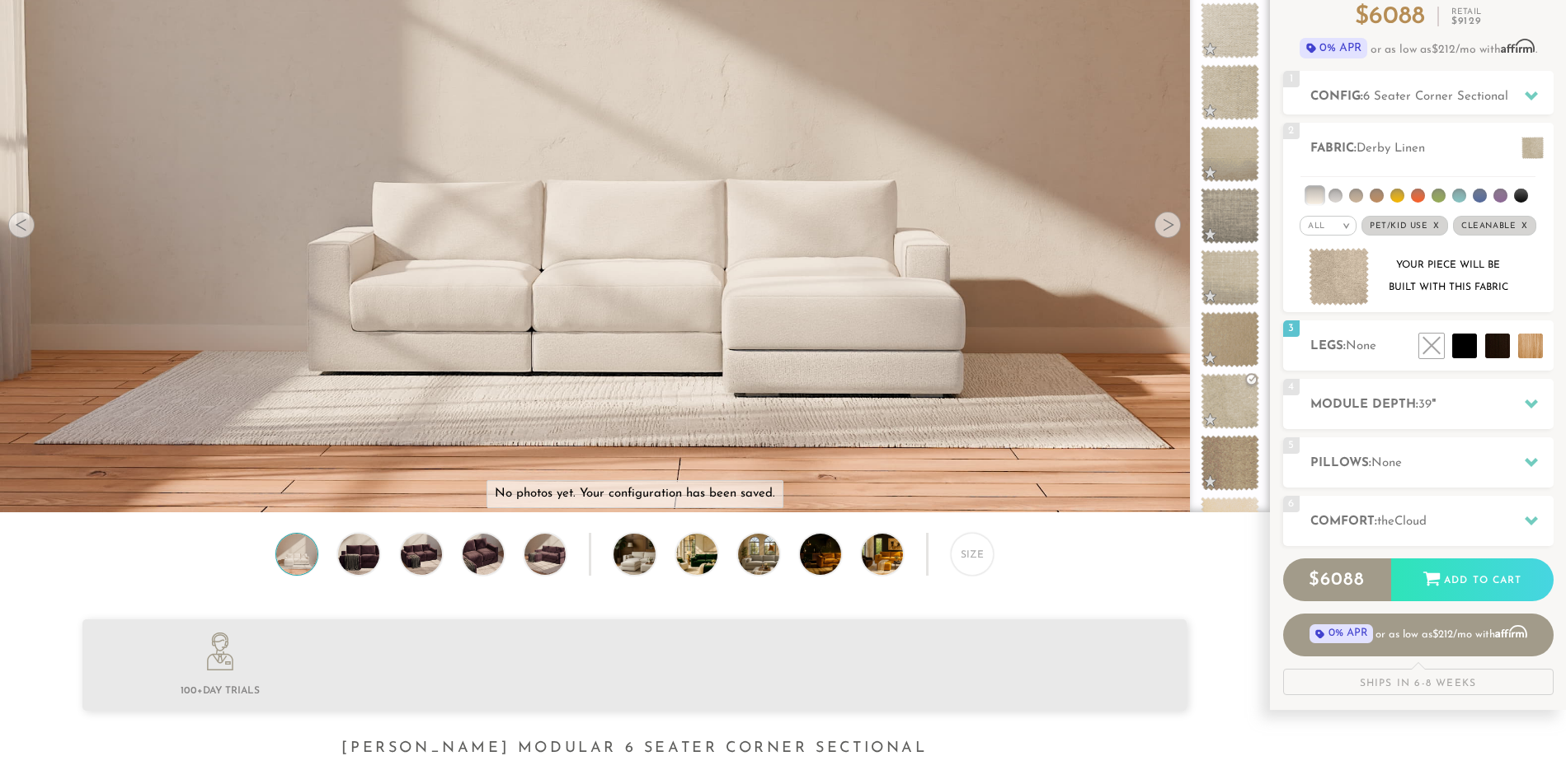
scroll to position [165, 0]
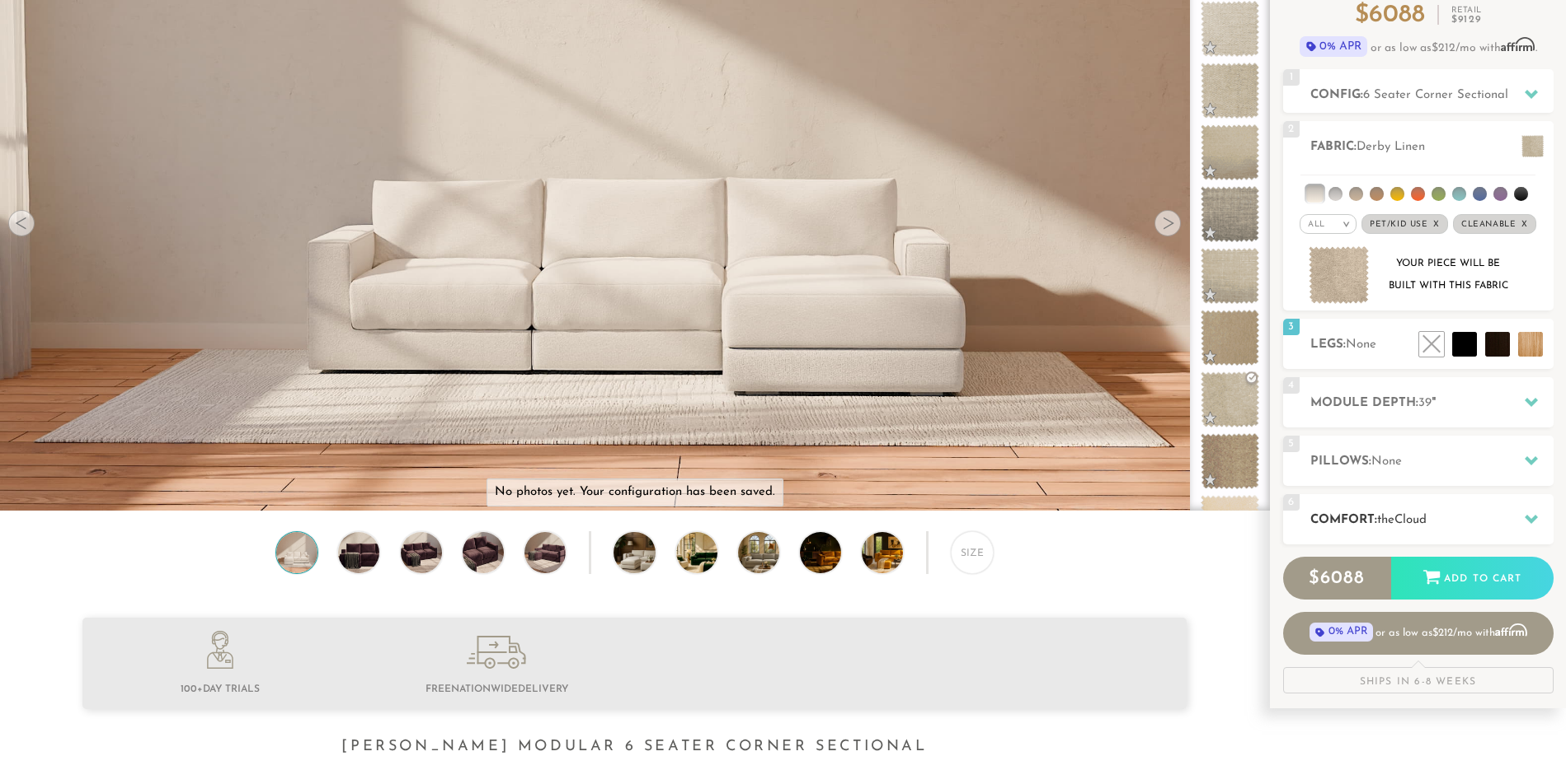
click at [1475, 502] on div "6 Comfort: the Cloud soft" at bounding box center [1417, 519] width 271 height 51
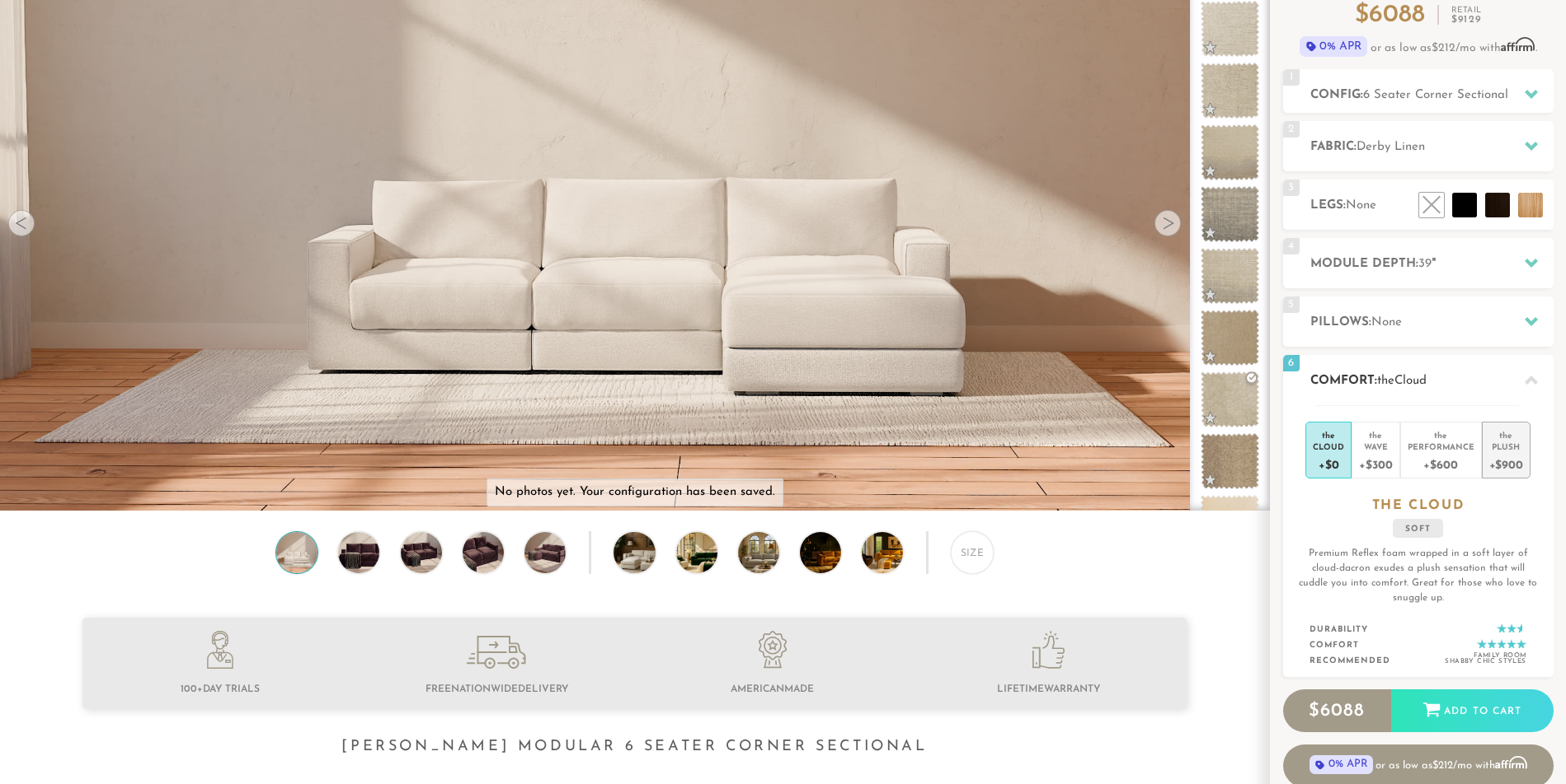
click at [1512, 451] on div "Plush" at bounding box center [1506, 447] width 34 height 12
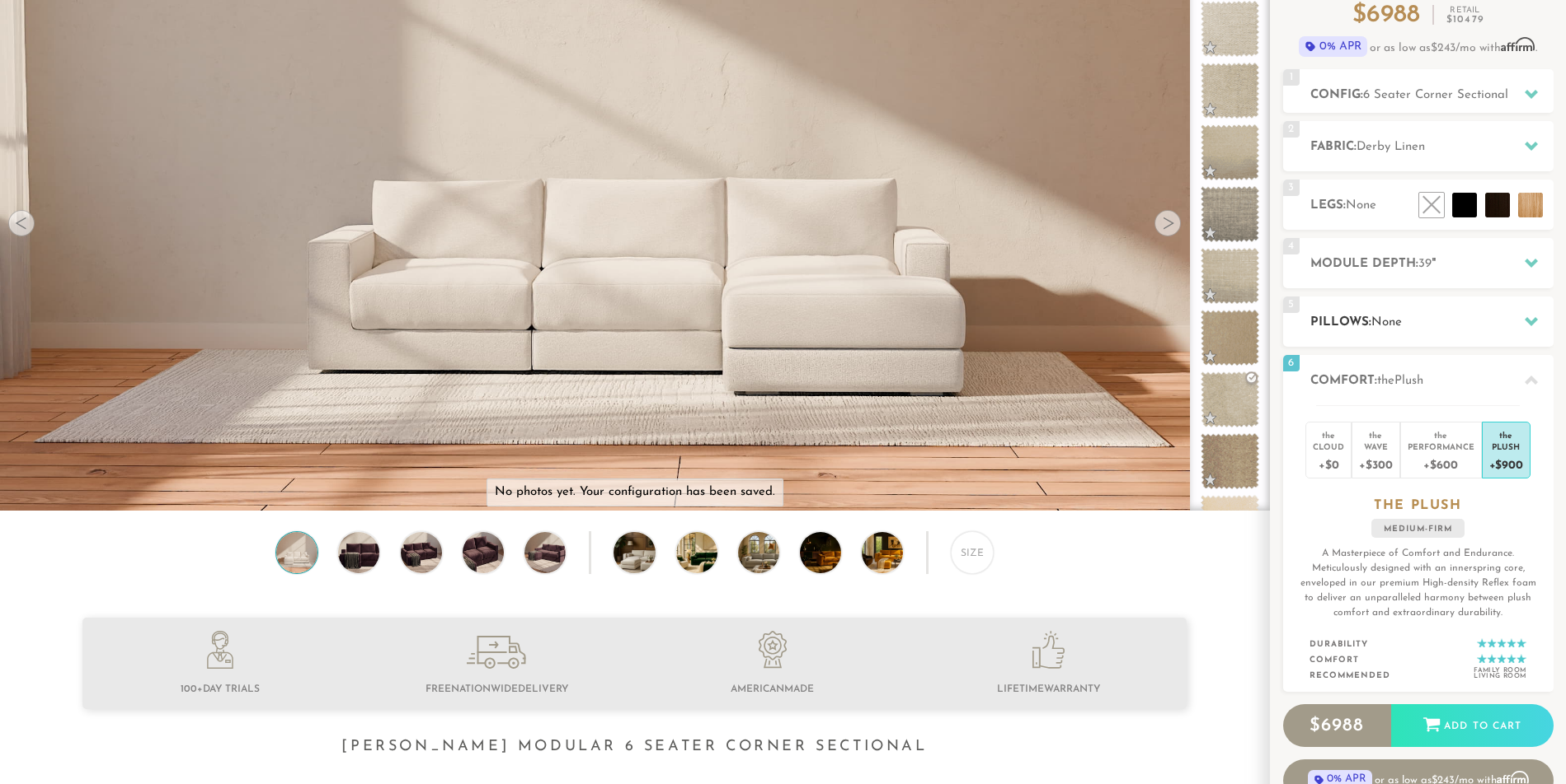
click at [1473, 326] on h2 "Pillows: None" at bounding box center [1431, 322] width 243 height 19
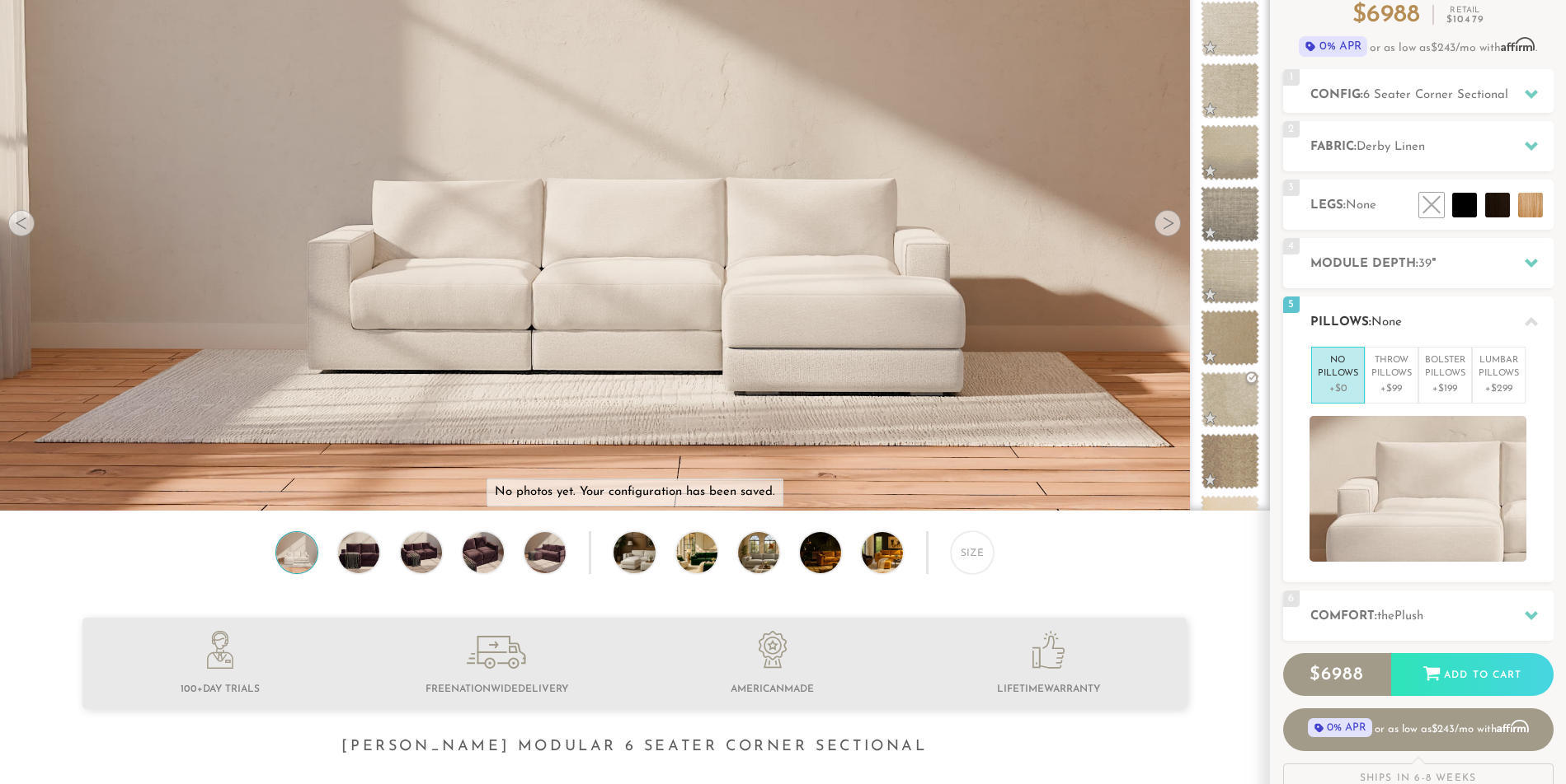
click at [1473, 321] on h2 "Pillows: None" at bounding box center [1431, 322] width 243 height 19
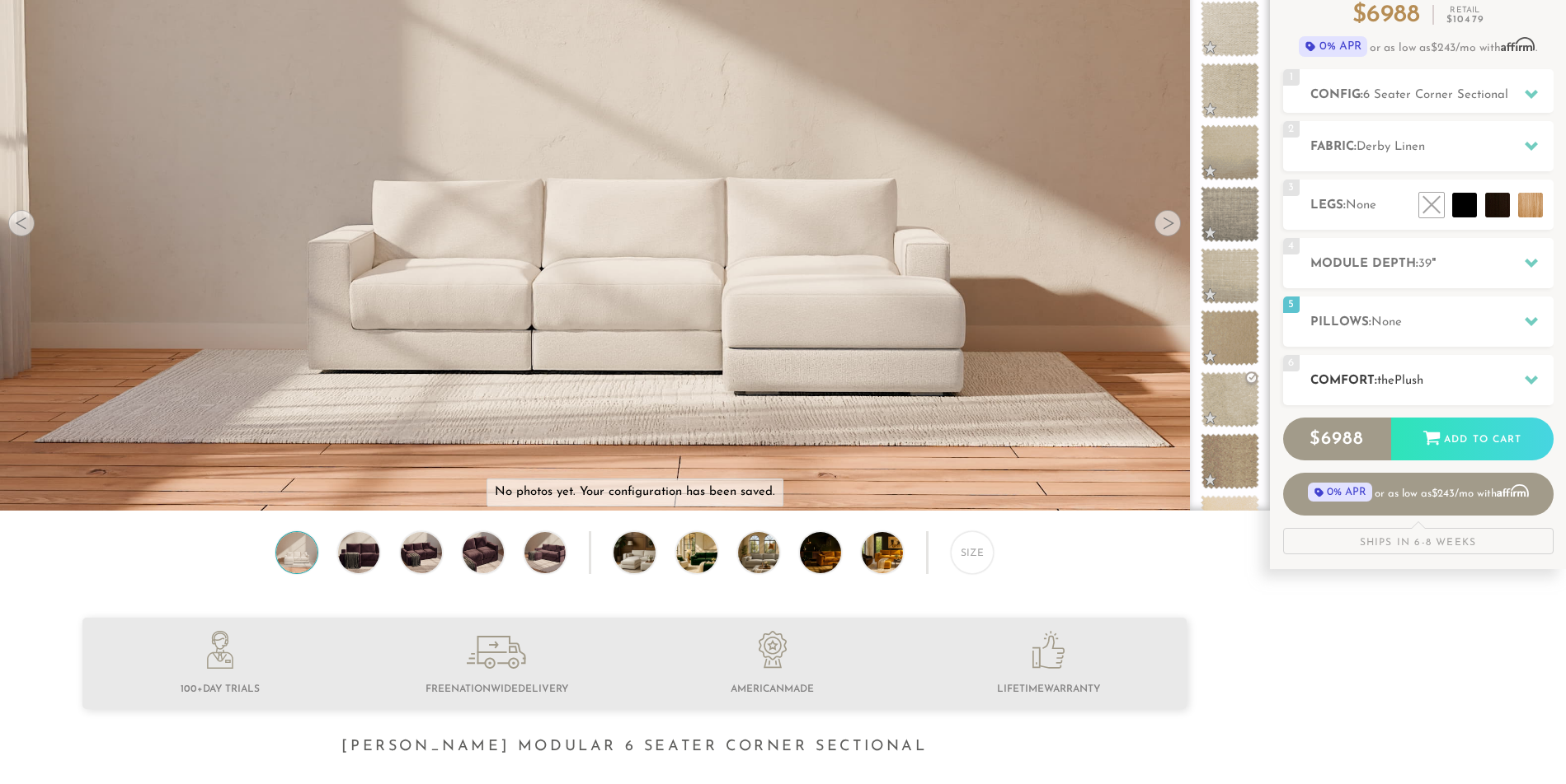
scroll to position [0, 0]
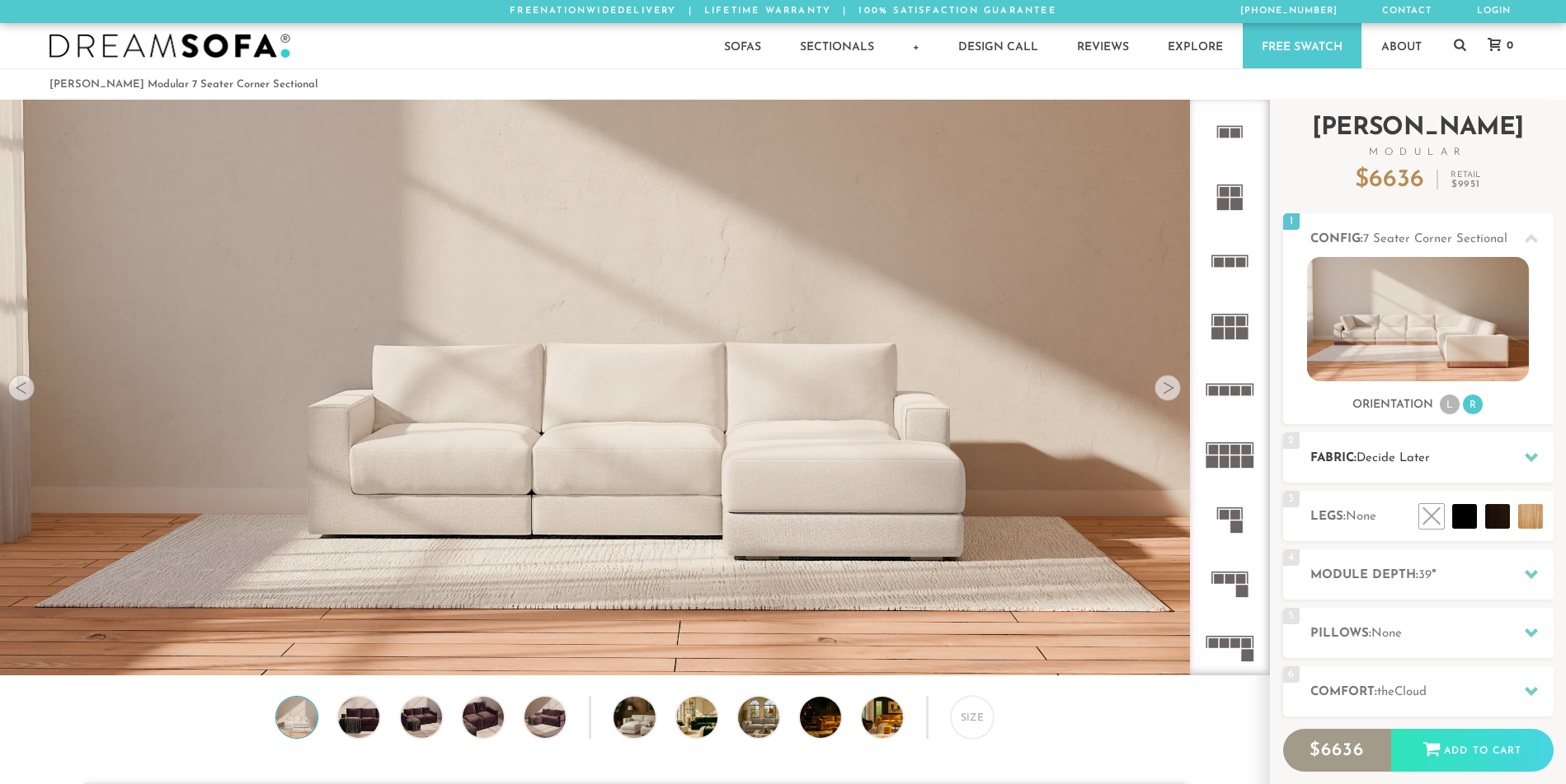
click at [1423, 452] on h2 "Fabric: Decide Later" at bounding box center [1431, 458] width 243 height 19
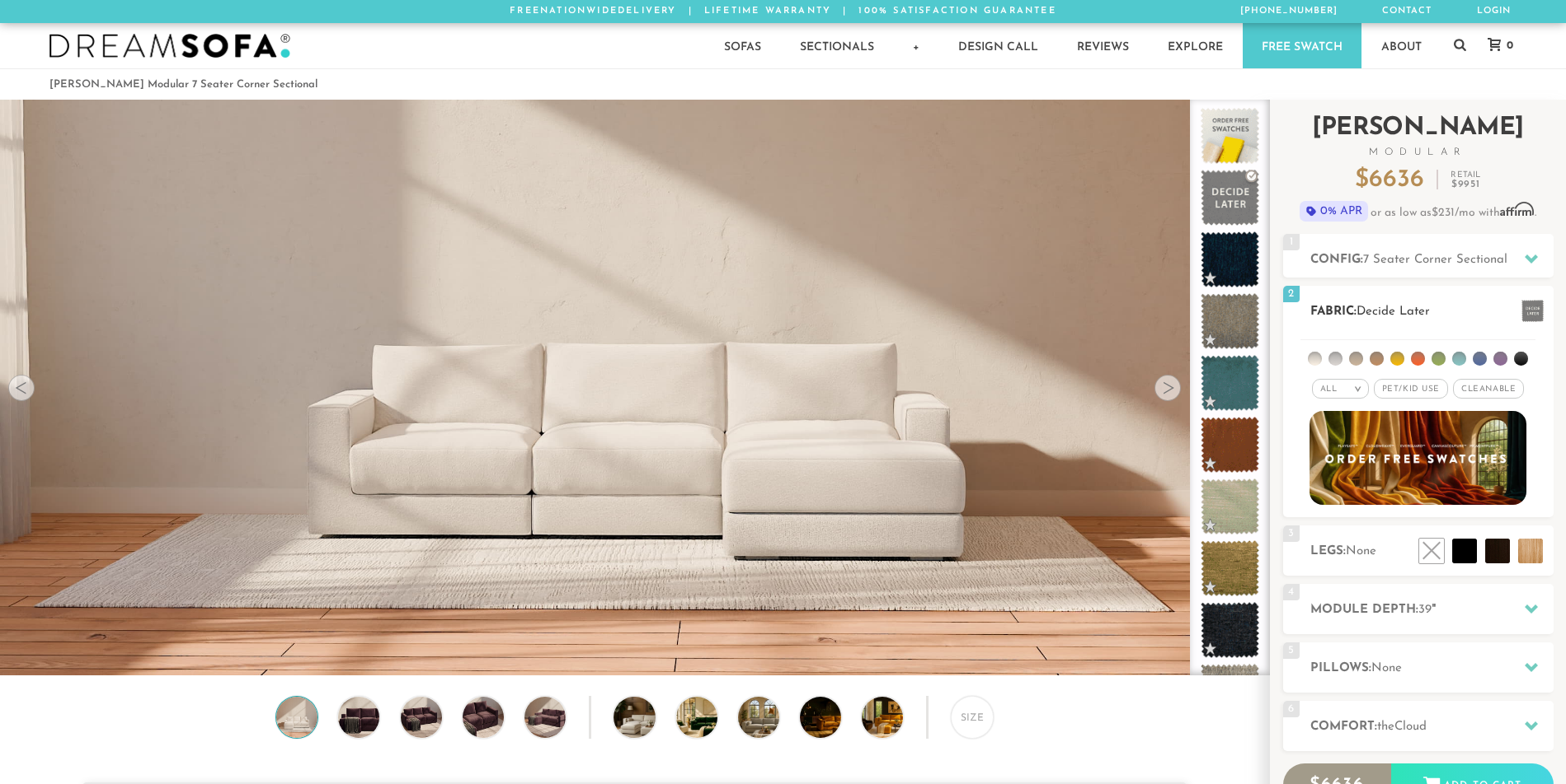
click at [1312, 359] on li at bounding box center [1314, 359] width 14 height 14
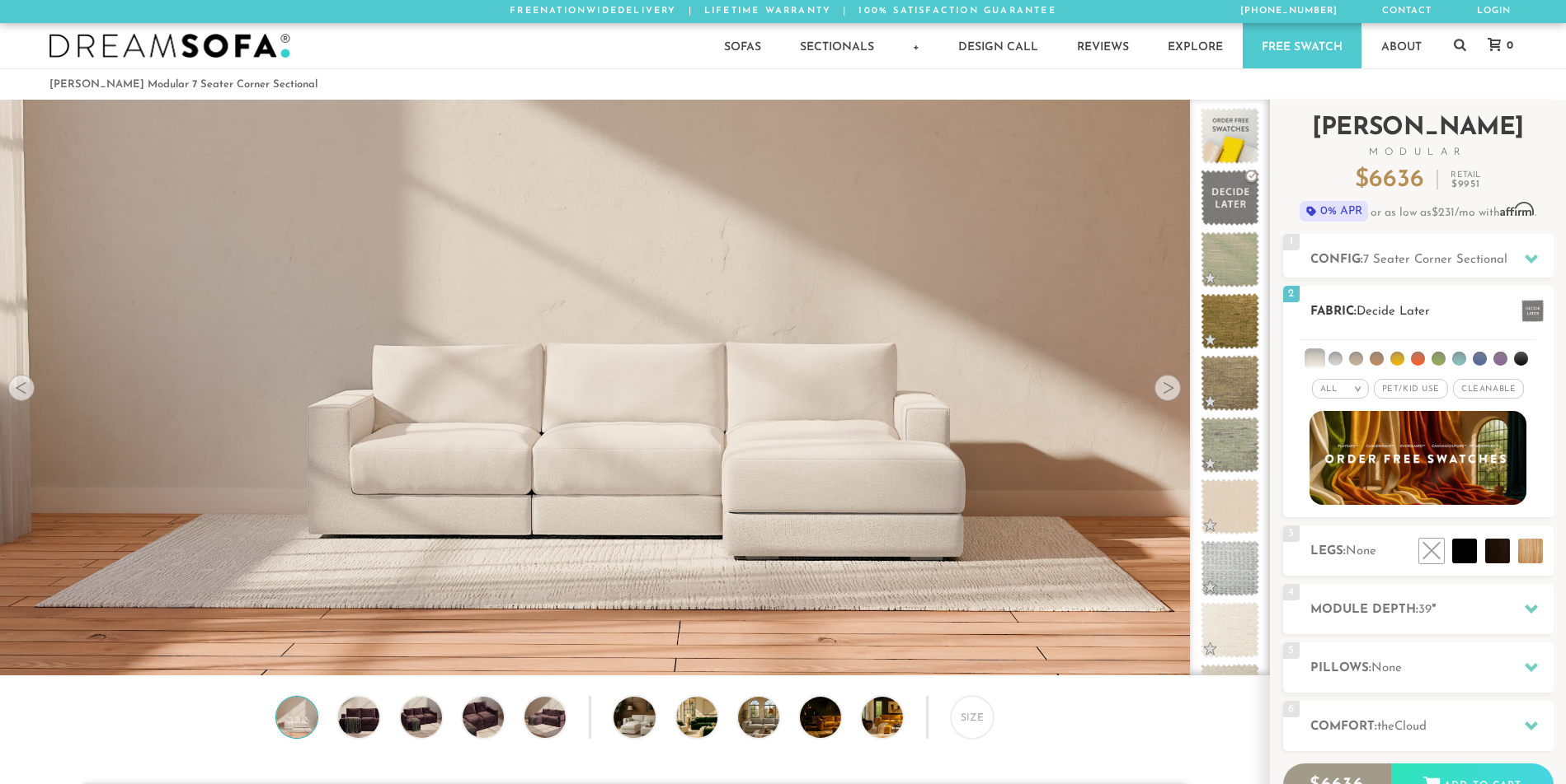
click at [1462, 394] on span "Cleanable x" at bounding box center [1488, 389] width 70 height 20
click at [1420, 391] on span "Pet/Kid Use x" at bounding box center [1403, 389] width 74 height 20
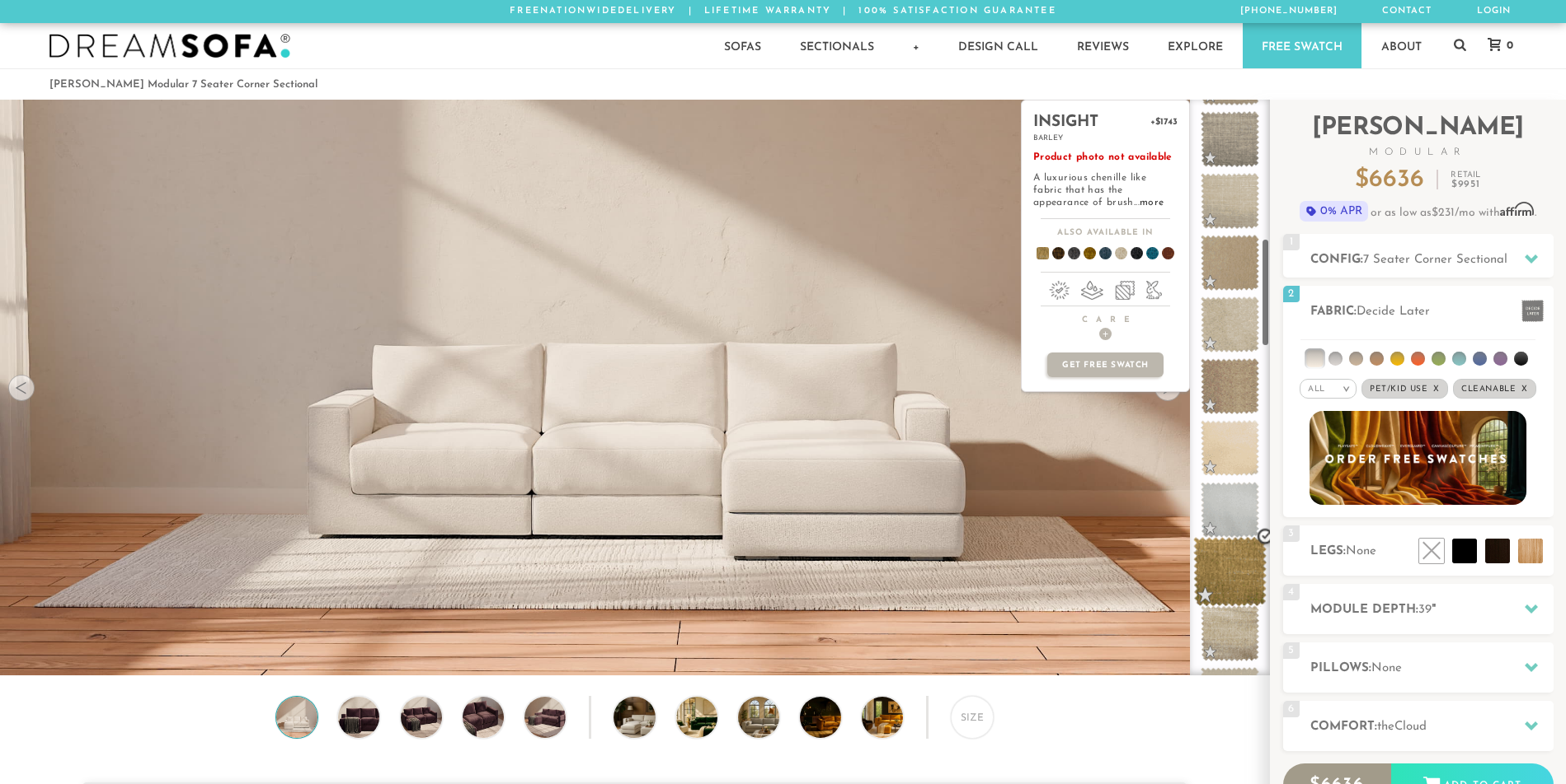
scroll to position [743, 0]
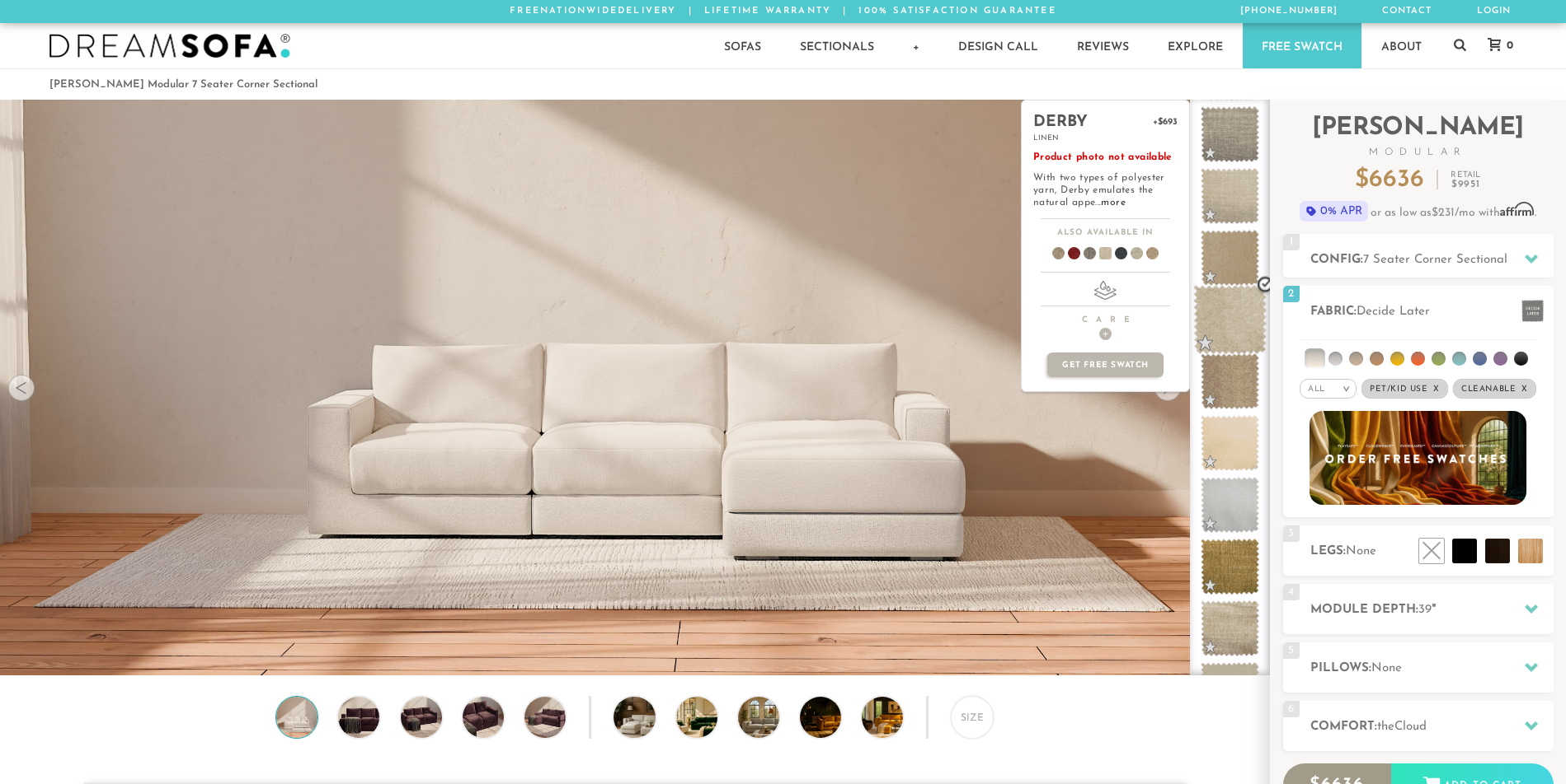
click at [1239, 310] on span at bounding box center [1230, 320] width 73 height 70
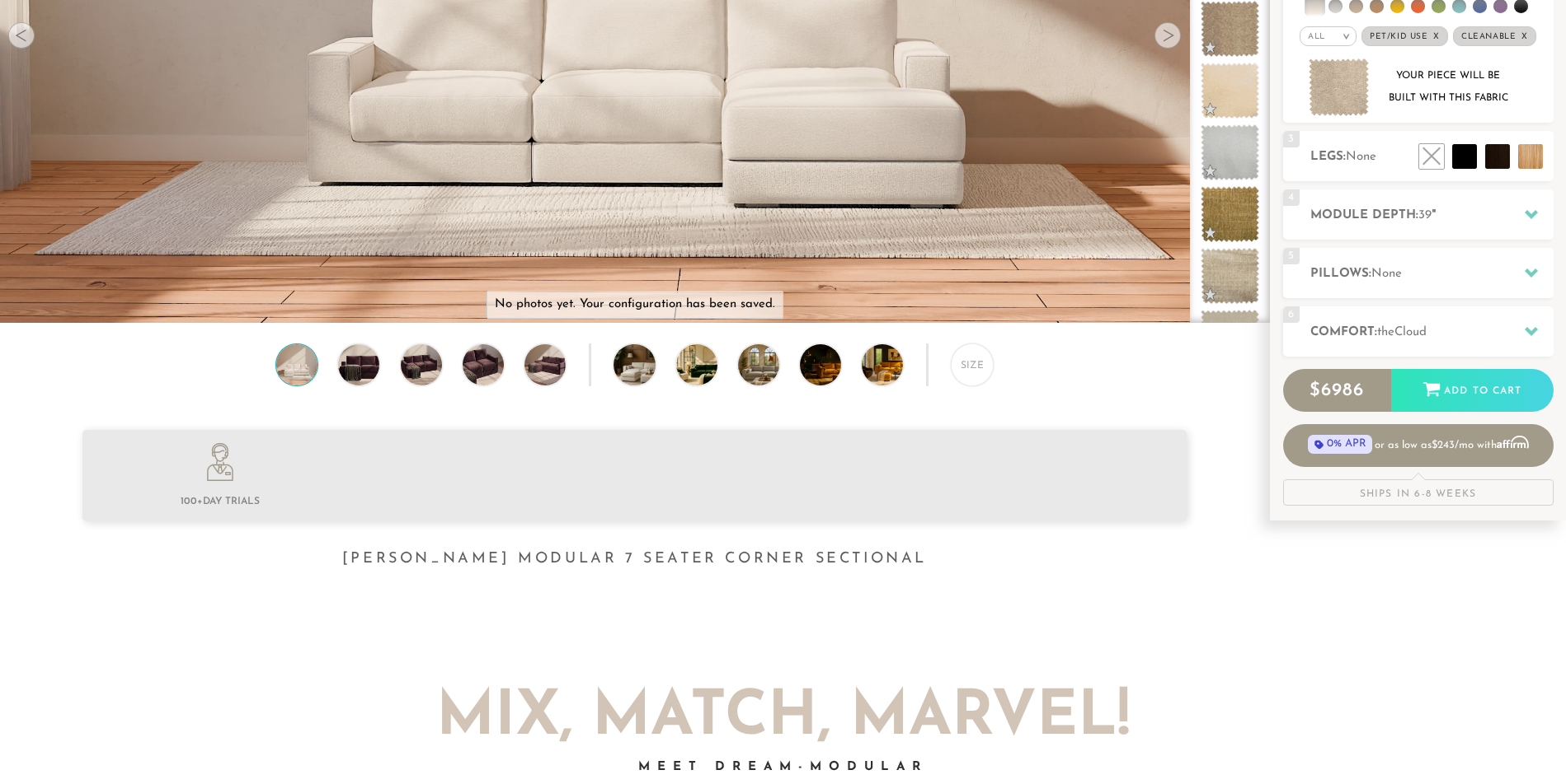
scroll to position [354, 0]
click at [1422, 335] on span "Cloud" at bounding box center [1410, 331] width 32 height 12
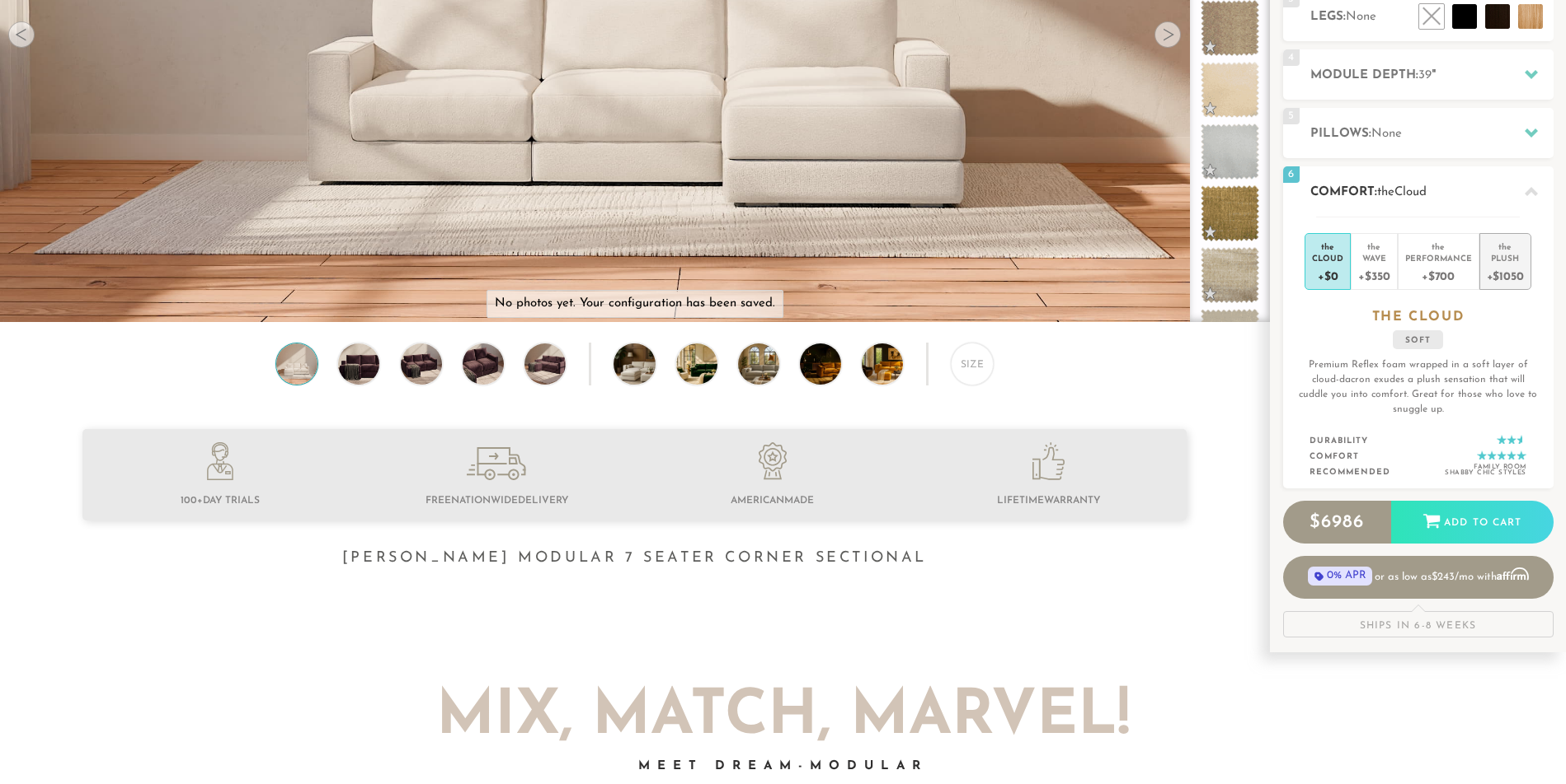
click at [1506, 280] on div "+$1050" at bounding box center [1505, 276] width 37 height 24
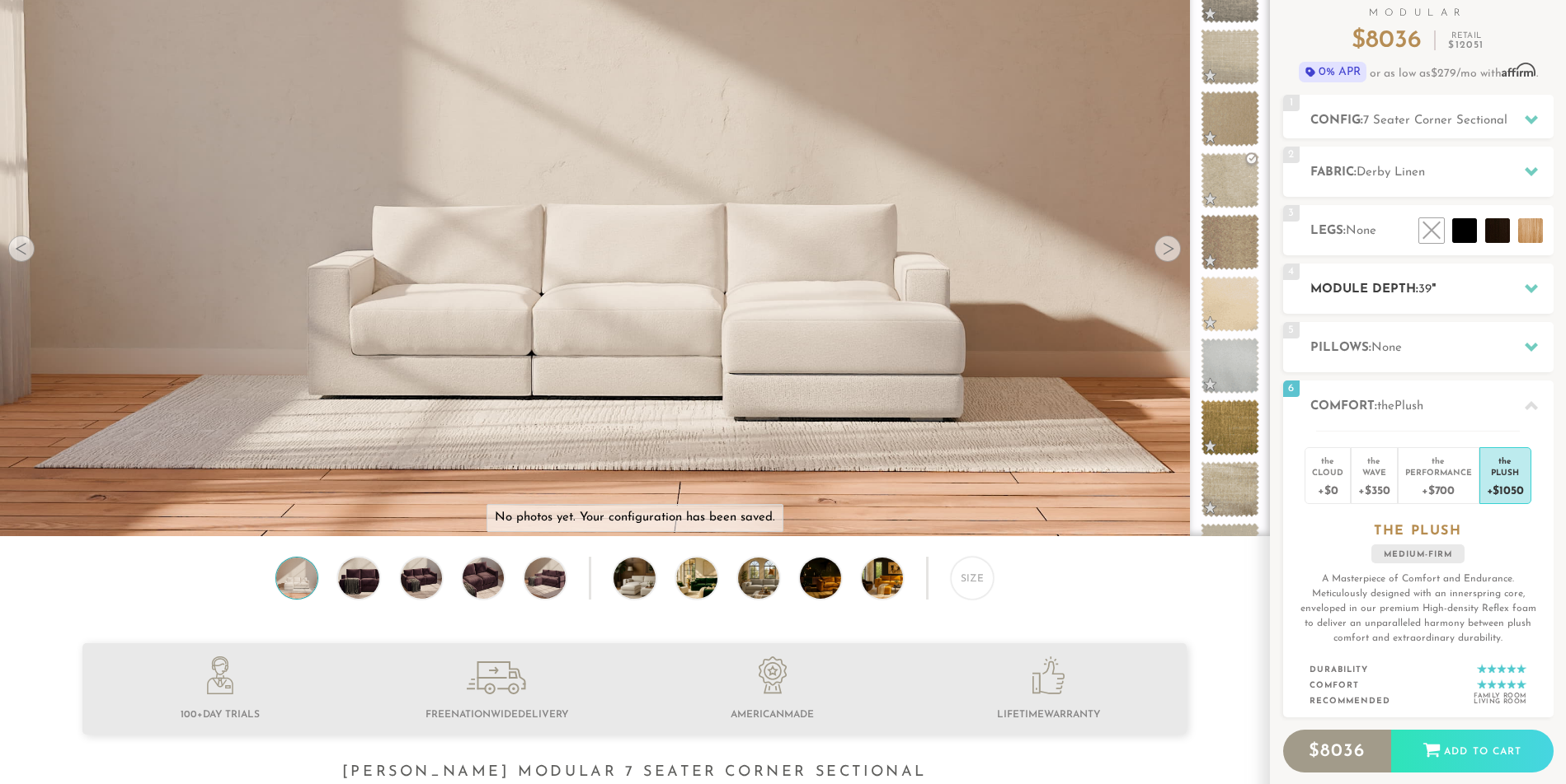
scroll to position [0, 0]
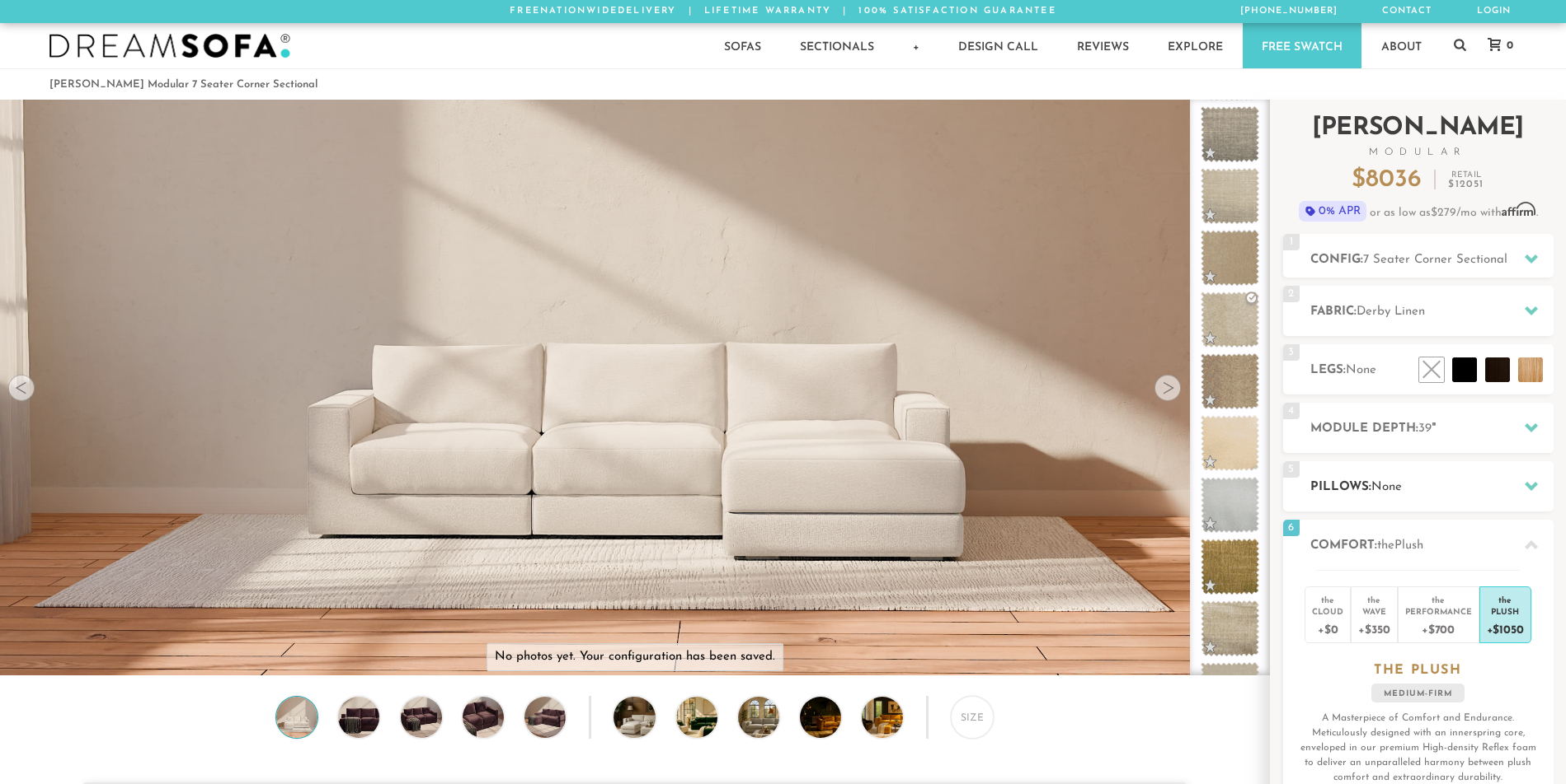
click at [1413, 482] on h2 "Pillows: None" at bounding box center [1431, 487] width 243 height 19
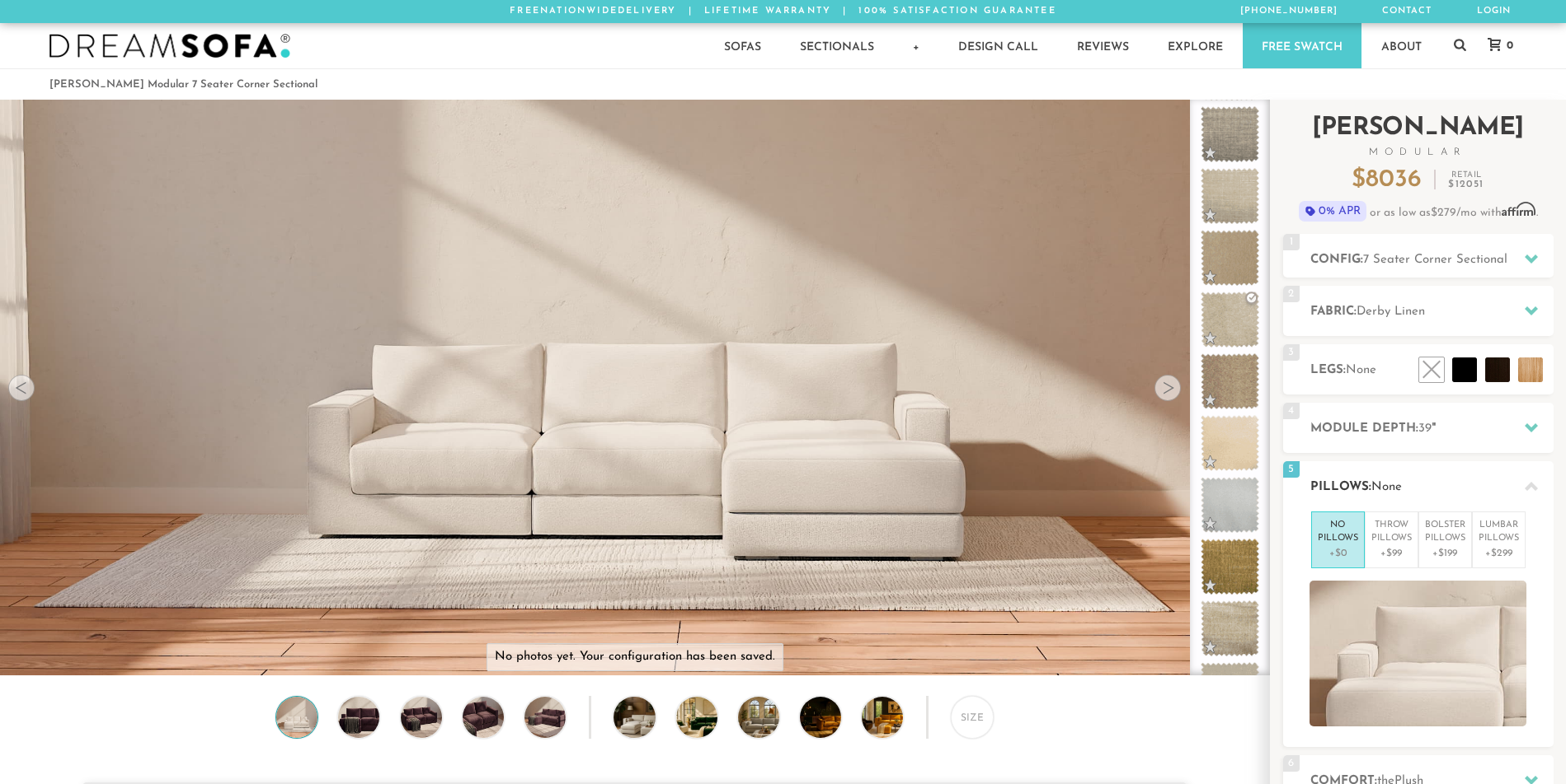
click at [1413, 480] on h2 "Pillows: None" at bounding box center [1431, 487] width 243 height 19
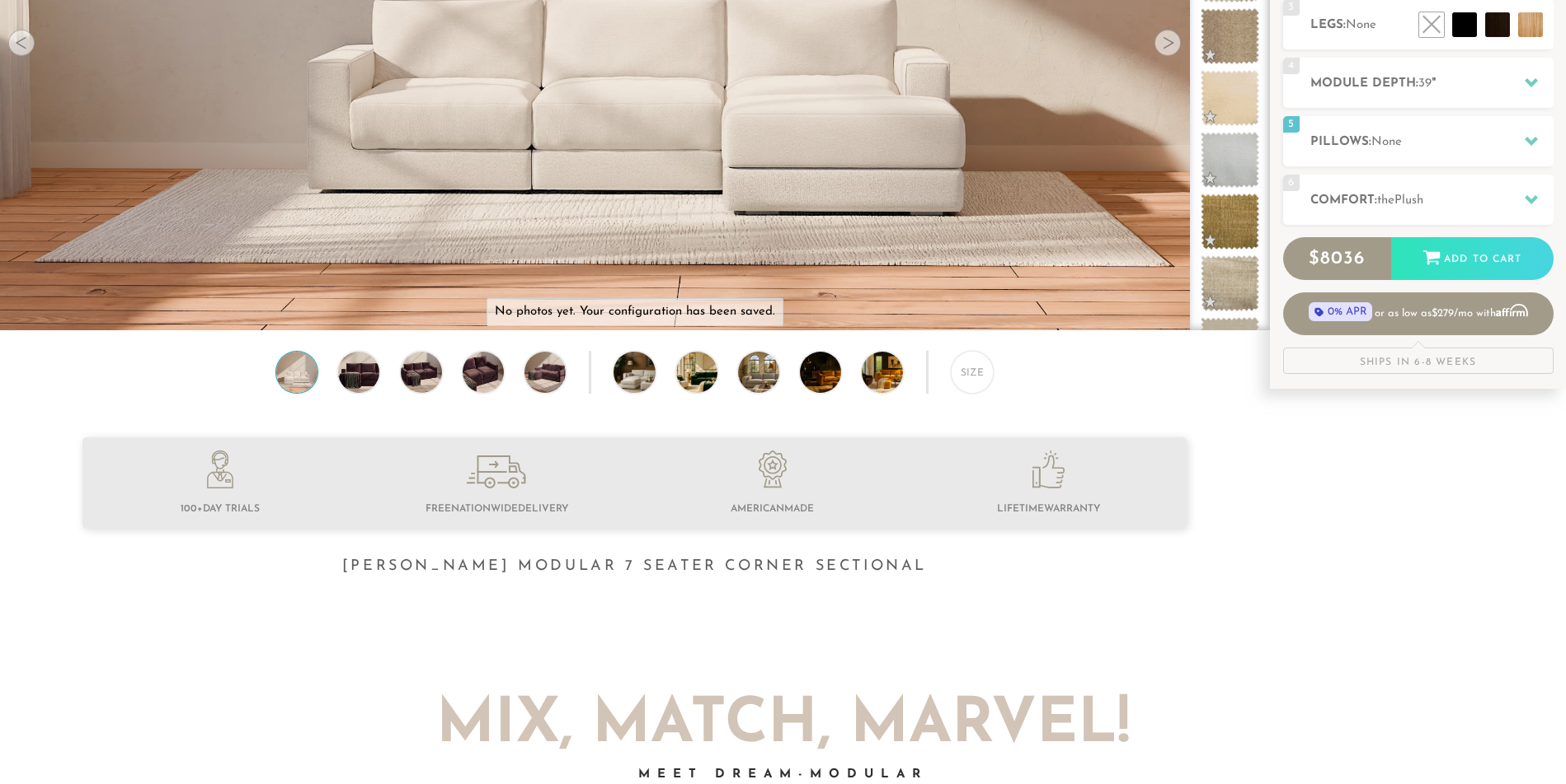
scroll to position [346, 0]
click at [1265, 510] on div at bounding box center [634, 521] width 1268 height 168
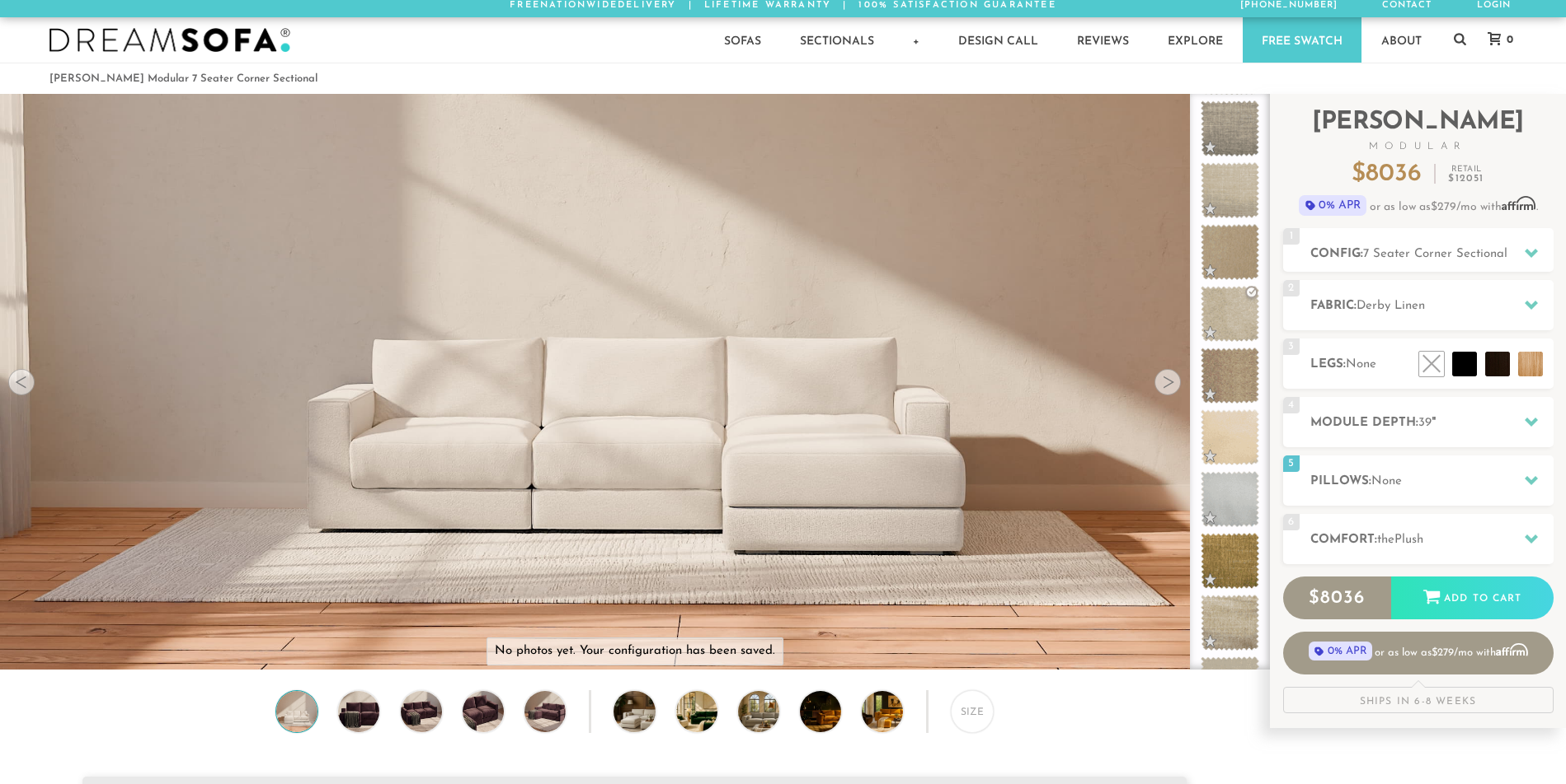
scroll to position [3, 0]
